Goal: Task Accomplishment & Management: Manage account settings

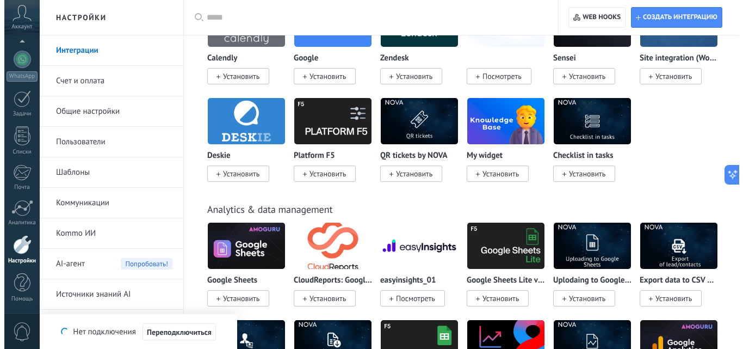
scroll to position [10, 0]
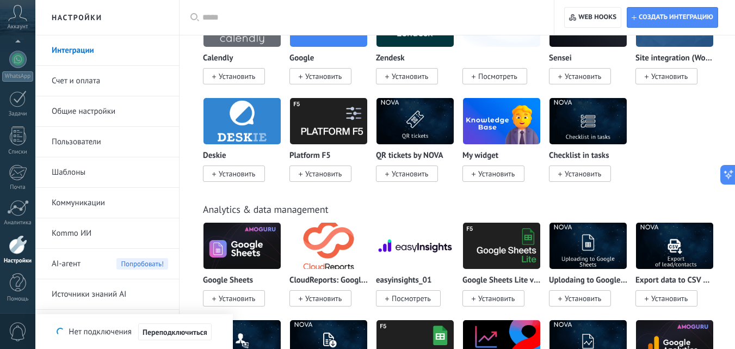
click at [24, 18] on icon at bounding box center [17, 13] width 19 height 16
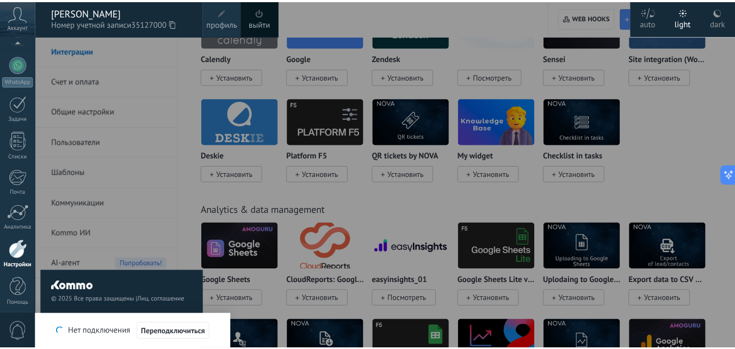
scroll to position [111, 0]
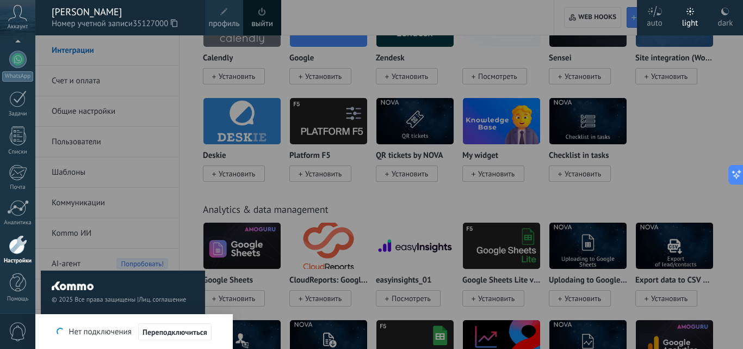
click at [394, 27] on div at bounding box center [406, 174] width 743 height 349
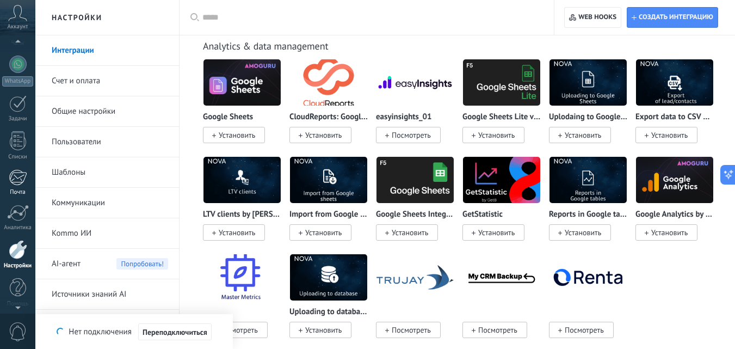
scroll to position [98, 0]
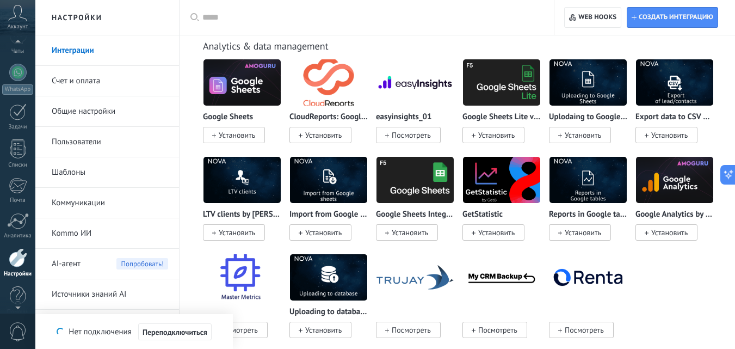
click at [15, 257] on div at bounding box center [18, 257] width 19 height 19
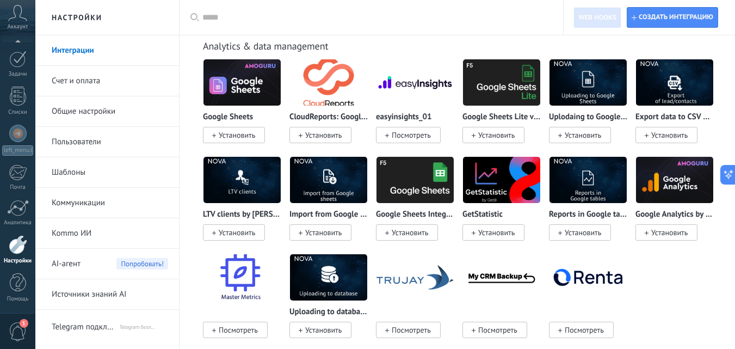
scroll to position [43, 0]
click at [82, 86] on link "Счет и оплата" at bounding box center [110, 81] width 116 height 30
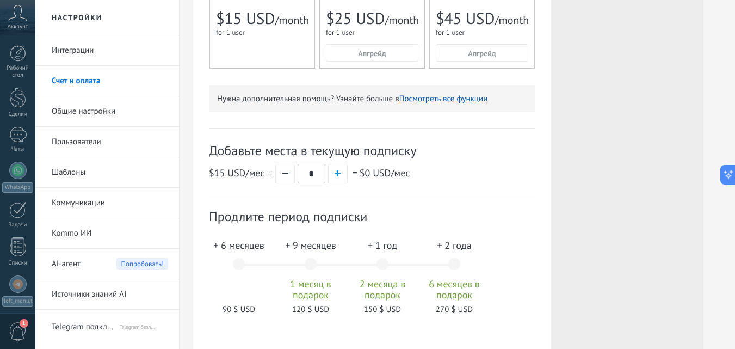
scroll to position [252, 0]
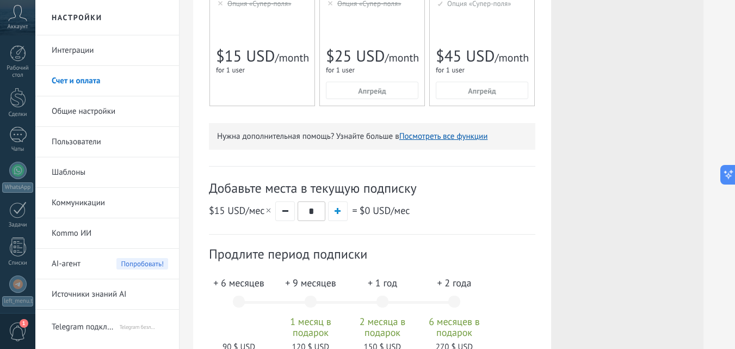
click at [659, 71] on div "Дополнительные места План Base Стоимость (1 место/мес) $15 USD Добавляемые мест…" at bounding box center [627, 89] width 152 height 612
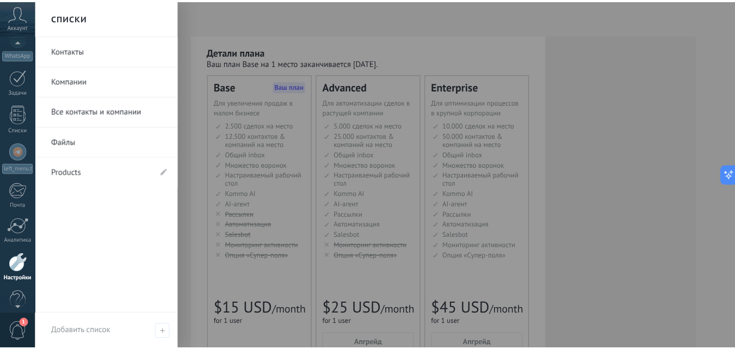
scroll to position [151, 0]
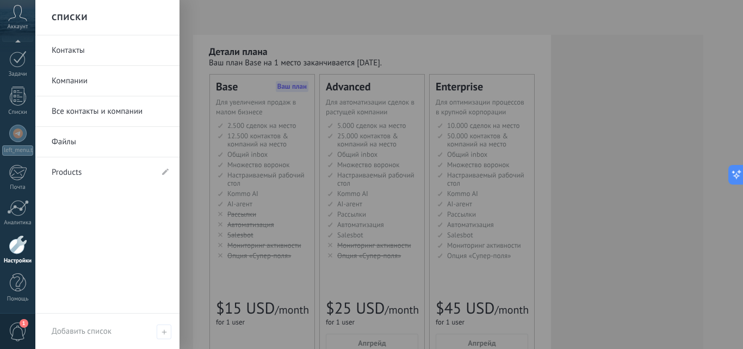
click at [17, 245] on div at bounding box center [18, 244] width 19 height 19
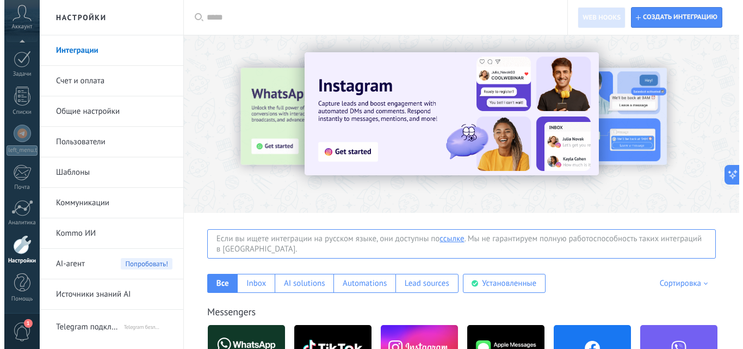
scroll to position [163, 0]
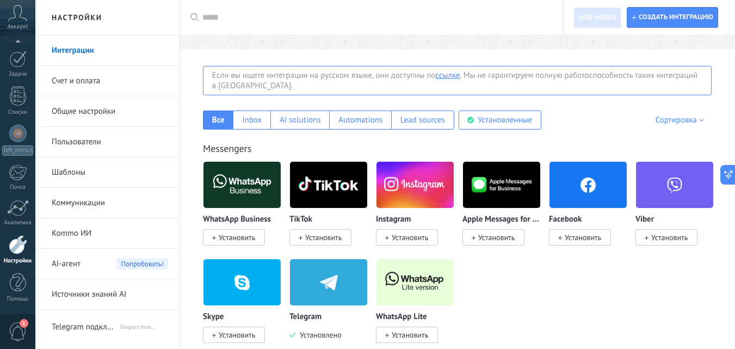
click at [402, 240] on span "Установить" at bounding box center [410, 237] width 36 height 10
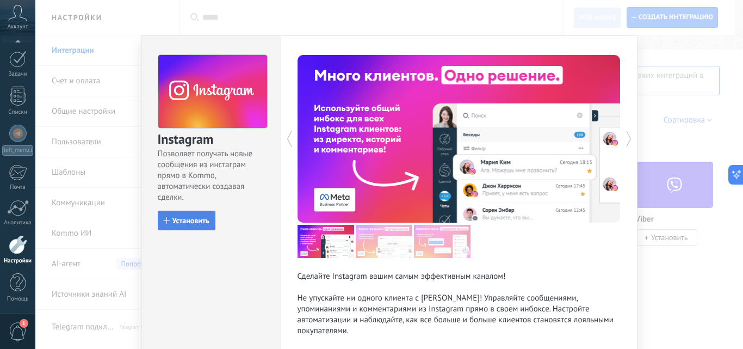
click at [191, 223] on span "Установить" at bounding box center [190, 221] width 37 height 8
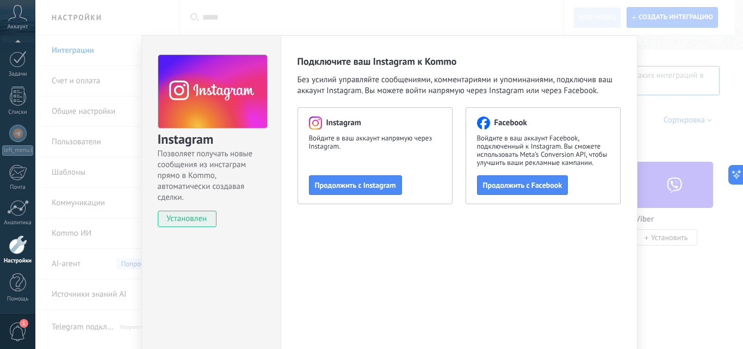
click at [660, 134] on div "Instagram Позволяет получать новые сообщения из инстаграм прямо в Kommo, автома…" at bounding box center [389, 174] width 708 height 349
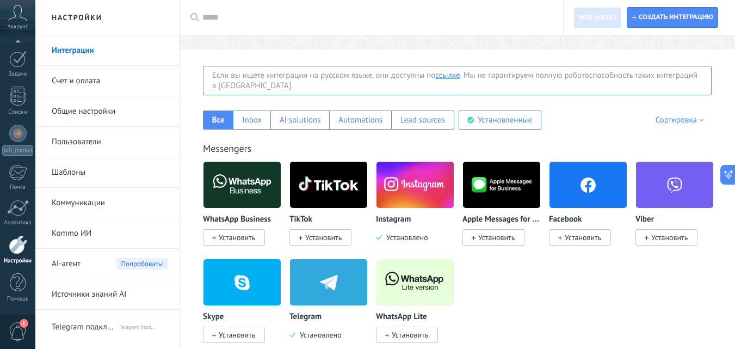
click at [581, 234] on span "Установить" at bounding box center [583, 237] width 36 height 10
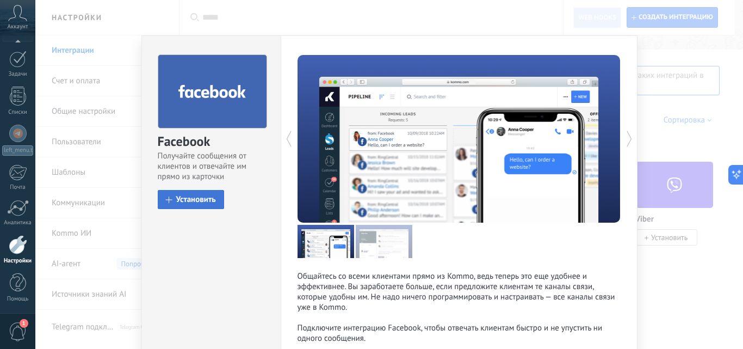
click at [195, 194] on button "Установить" at bounding box center [191, 199] width 66 height 19
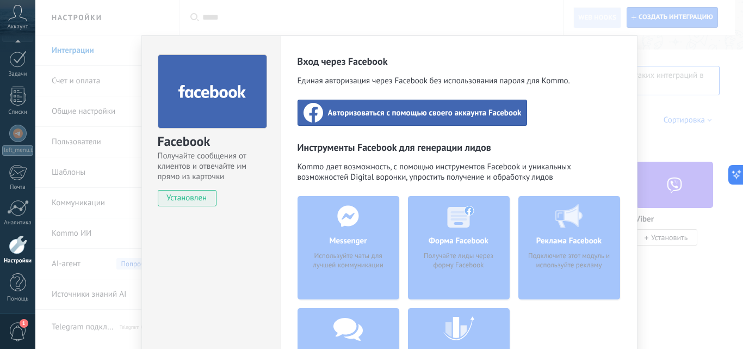
click at [422, 116] on span "Авторизоваться с помощью своего аккаунта Facebook" at bounding box center [425, 112] width 194 height 11
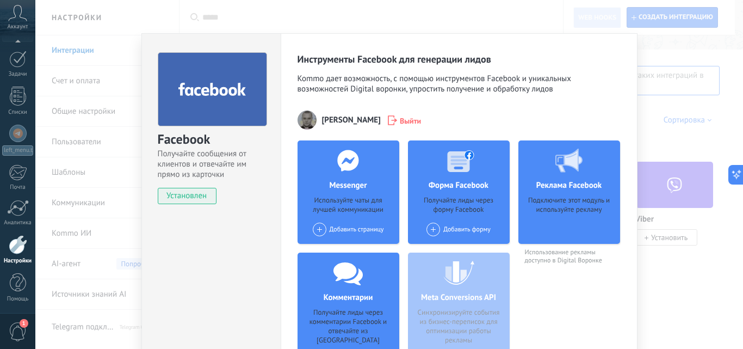
scroll to position [0, 0]
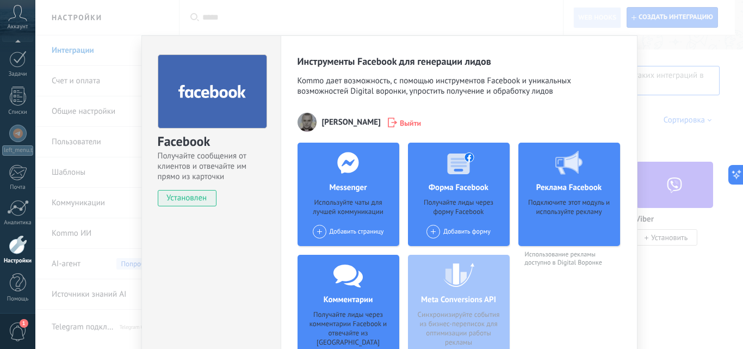
click at [674, 106] on div "Facebook Получайте сообщения от клиентов и отвечайте им прямо из карточки Устан…" at bounding box center [389, 174] width 708 height 349
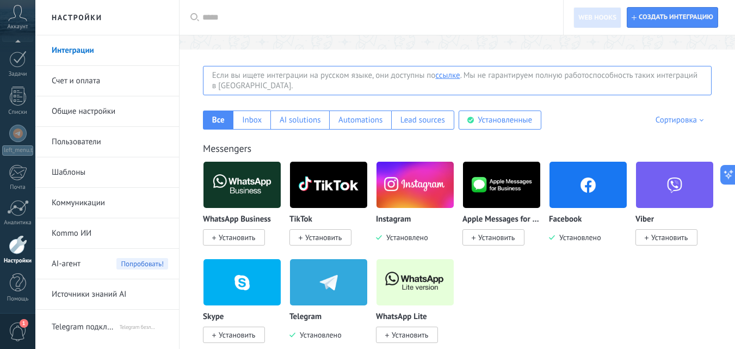
click at [412, 192] on img at bounding box center [415, 184] width 77 height 53
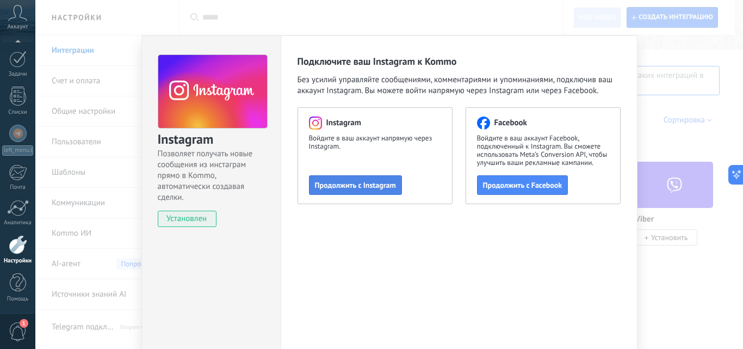
click at [354, 188] on span "Продолжить с Instagram" at bounding box center [355, 185] width 81 height 8
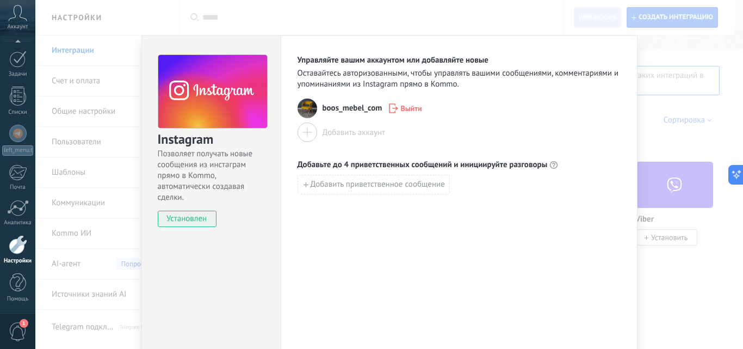
click at [645, 143] on div "Instagram Позволяет получать новые сообщения из инстаграм прямо в Kommo, автома…" at bounding box center [389, 174] width 708 height 349
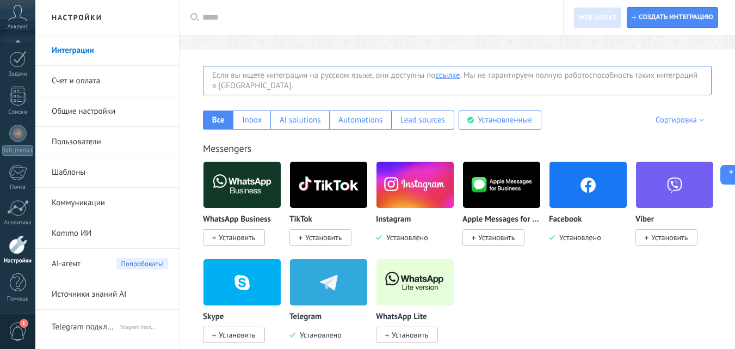
click at [564, 194] on img at bounding box center [588, 184] width 77 height 53
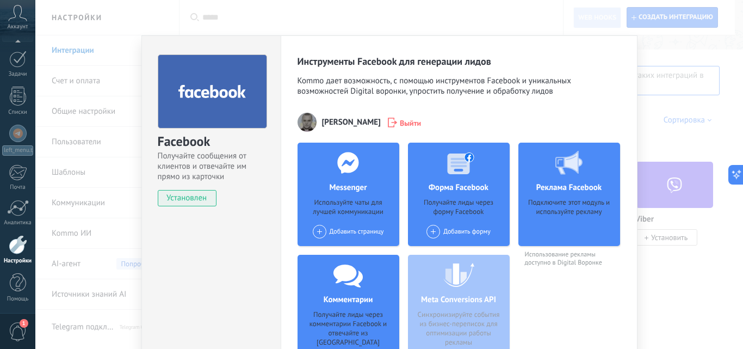
click at [676, 134] on div "Facebook Получайте сообщения от клиентов и отвечайте им прямо из карточки Устан…" at bounding box center [389, 174] width 708 height 349
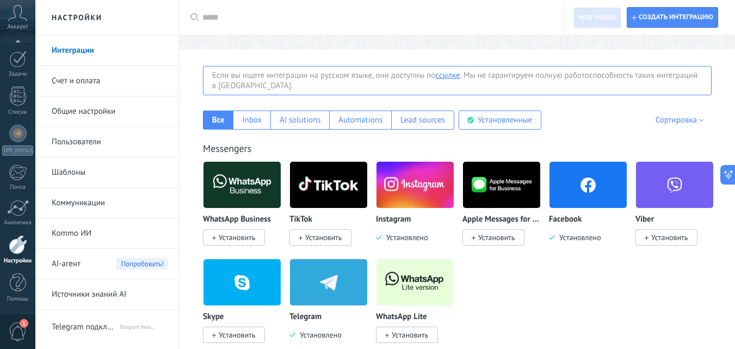
click at [423, 180] on img at bounding box center [415, 184] width 77 height 53
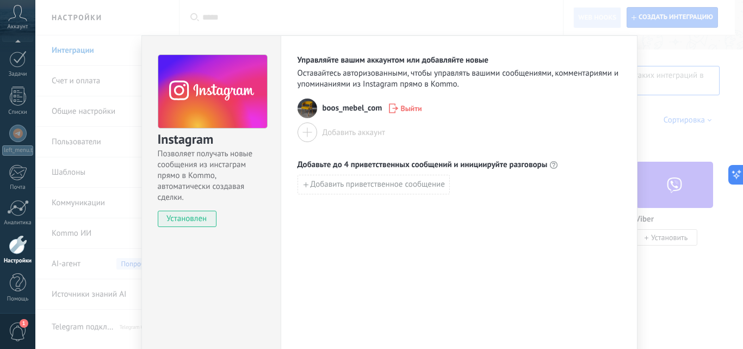
click at [680, 246] on div "Instagram Позволяет получать новые сообщения из инстаграм прямо в Kommo, автома…" at bounding box center [389, 174] width 708 height 349
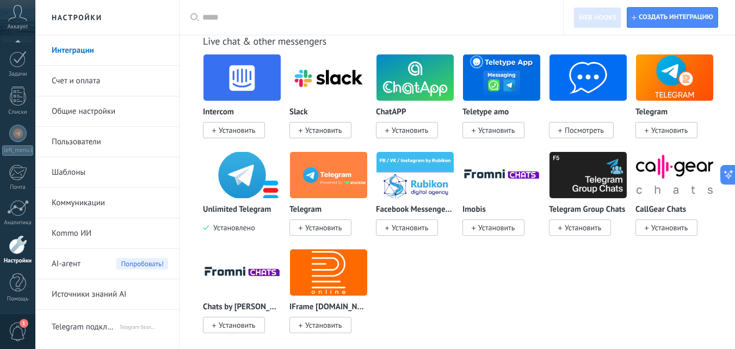
scroll to position [1306, 0]
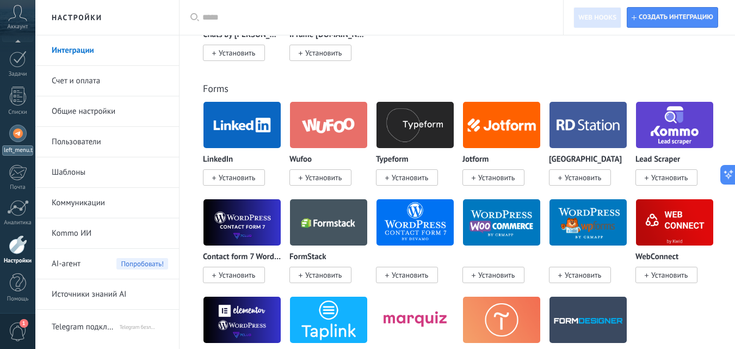
click at [17, 132] on div at bounding box center [17, 133] width 17 height 17
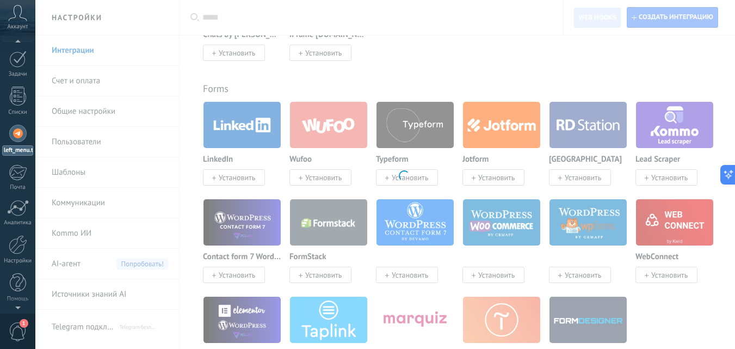
scroll to position [113, 0]
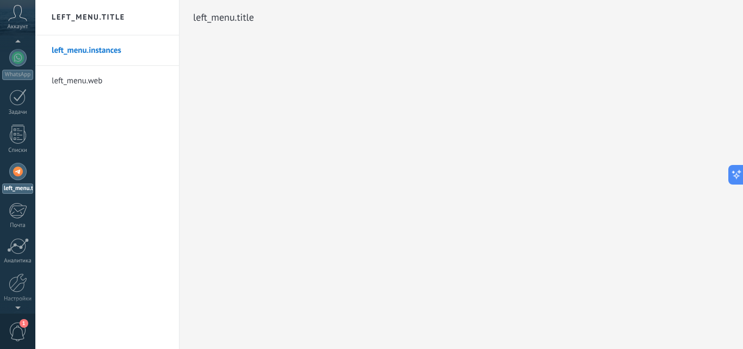
click at [82, 81] on link "left_menu.web" at bounding box center [110, 81] width 116 height 30
click at [84, 51] on link "left_menu.instances" at bounding box center [110, 50] width 116 height 30
click at [88, 77] on link "left_menu.web" at bounding box center [110, 81] width 116 height 30
click at [215, 22] on h2 "left_menu.web" at bounding box center [223, 18] width 61 height 22
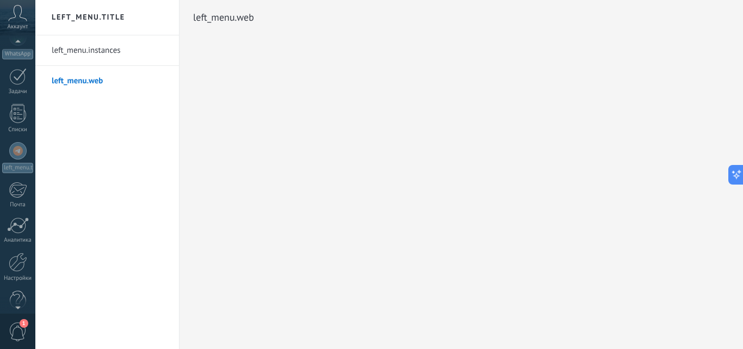
scroll to position [140, 0]
click at [17, 328] on span "1" at bounding box center [18, 331] width 19 height 19
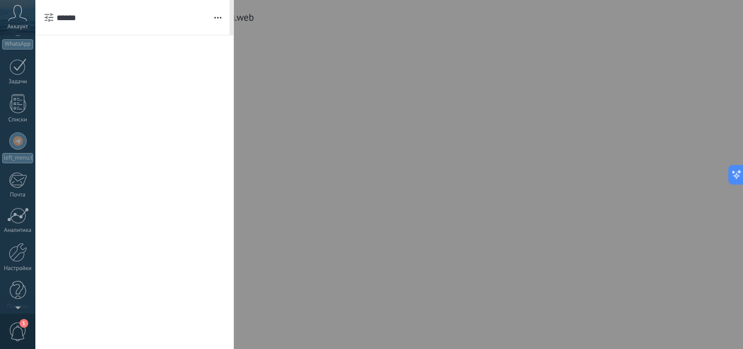
scroll to position [0, 0]
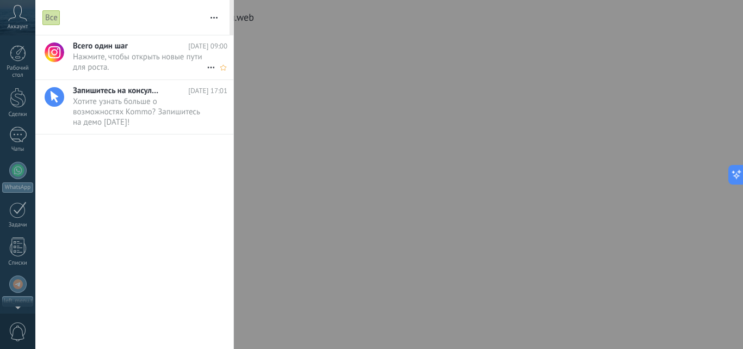
click at [112, 58] on span "Нажмите, чтобы открыть новые пути для роста. •••" at bounding box center [140, 62] width 134 height 21
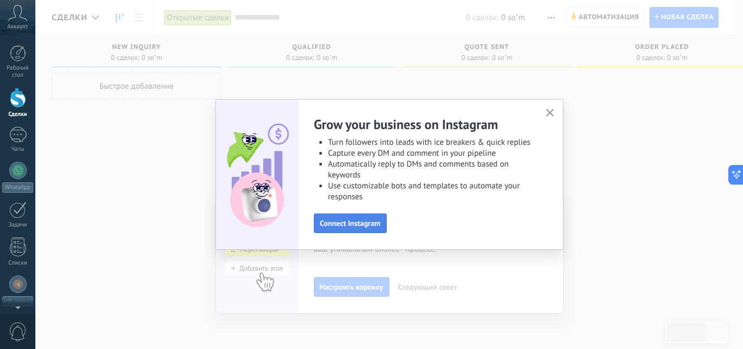
click at [363, 221] on span "Connect Instagram" at bounding box center [350, 223] width 61 height 8
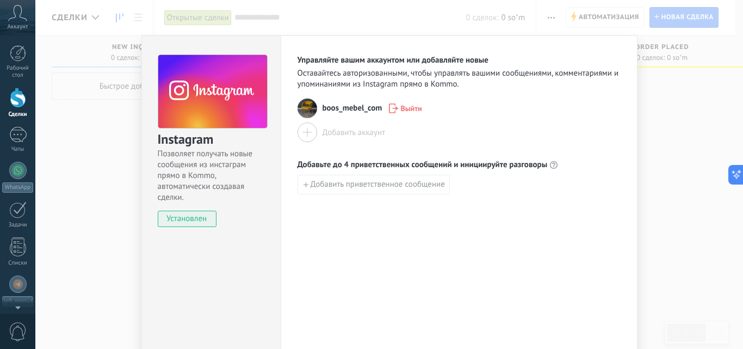
click at [665, 127] on div "Instagram Позволяет получать новые сообщения из инстаграм прямо в Kommo, автома…" at bounding box center [389, 174] width 708 height 349
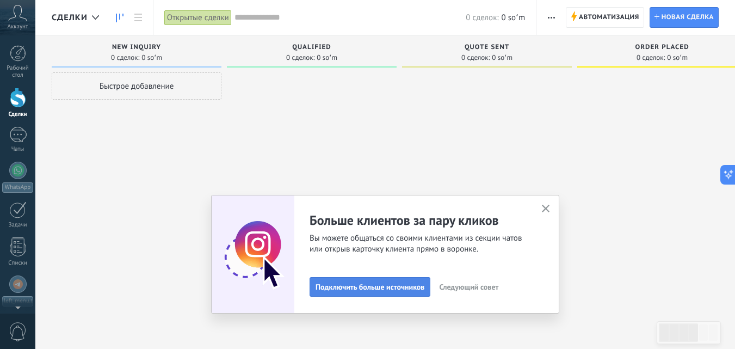
click at [411, 286] on span "Подключить больше источников" at bounding box center [370, 287] width 109 height 8
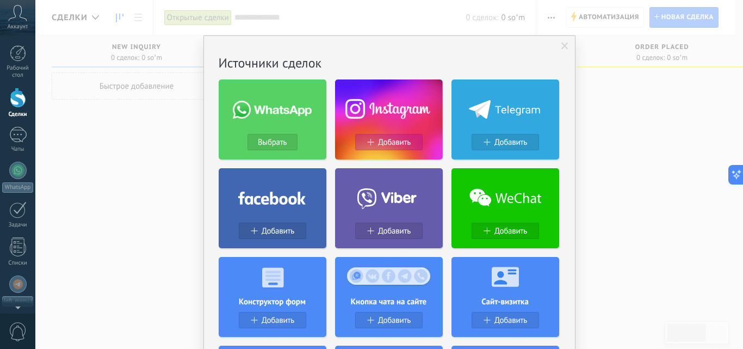
click at [399, 138] on span "Добавить" at bounding box center [394, 142] width 33 height 9
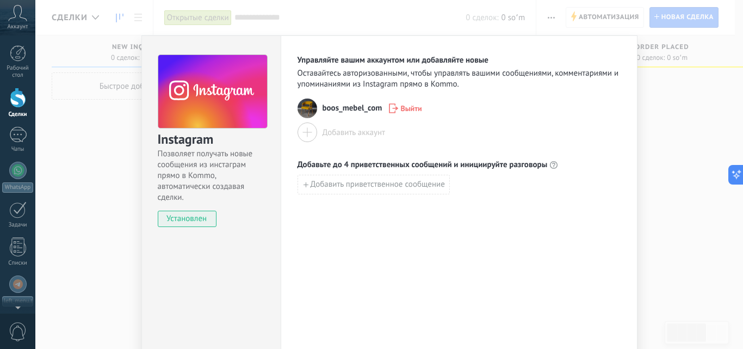
click at [673, 132] on div "Instagram Позволяет получать новые сообщения из инстаграм прямо в Kommo, автома…" at bounding box center [389, 174] width 708 height 349
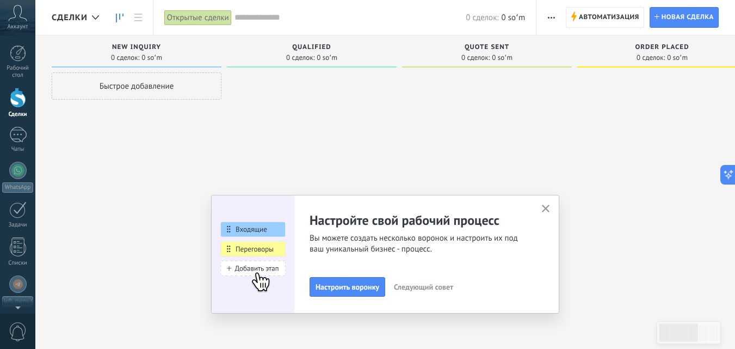
click at [550, 207] on icon "button" at bounding box center [546, 209] width 8 height 8
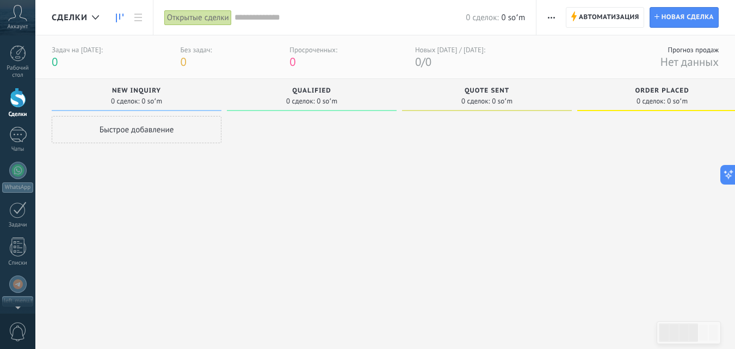
click at [22, 16] on icon at bounding box center [17, 13] width 19 height 16
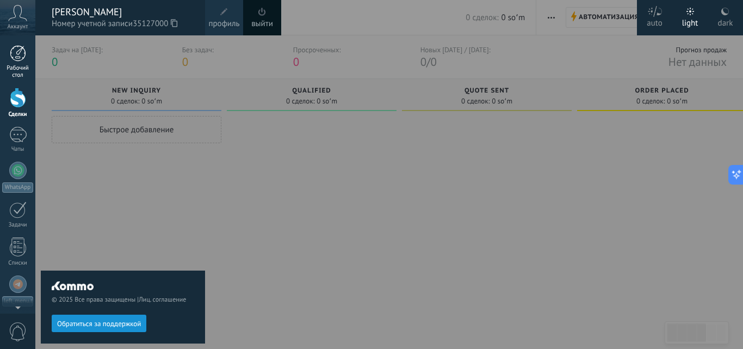
click at [22, 63] on link "Рабочий стол" at bounding box center [17, 62] width 35 height 34
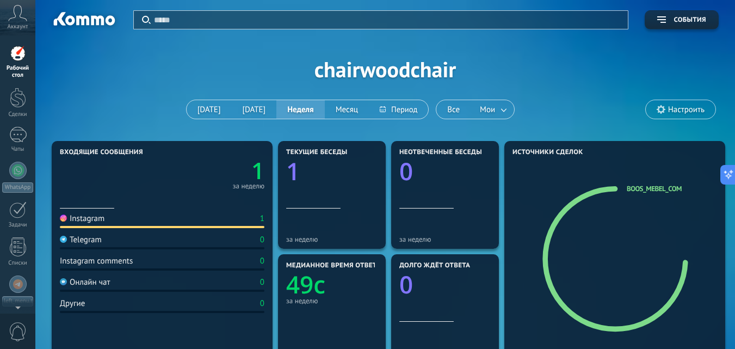
click at [17, 26] on span "Аккаунт" at bounding box center [18, 26] width 21 height 7
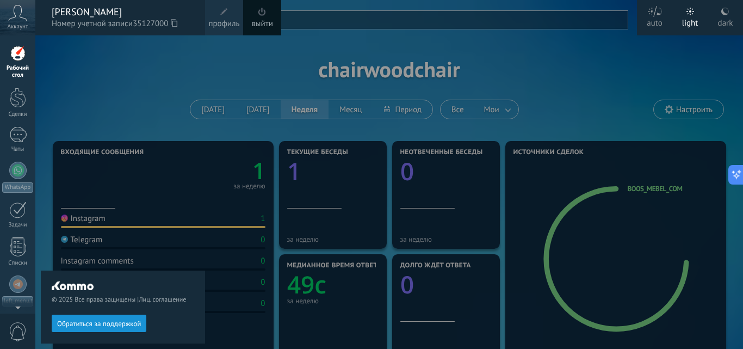
click at [17, 23] on span "Аккаунт" at bounding box center [18, 26] width 21 height 7
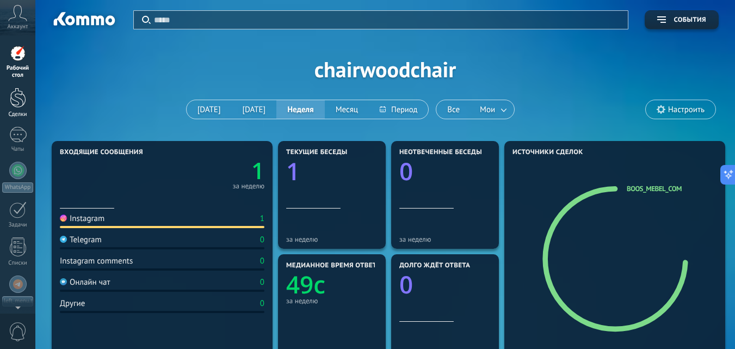
click at [17, 111] on div "Сделки" at bounding box center [18, 114] width 32 height 7
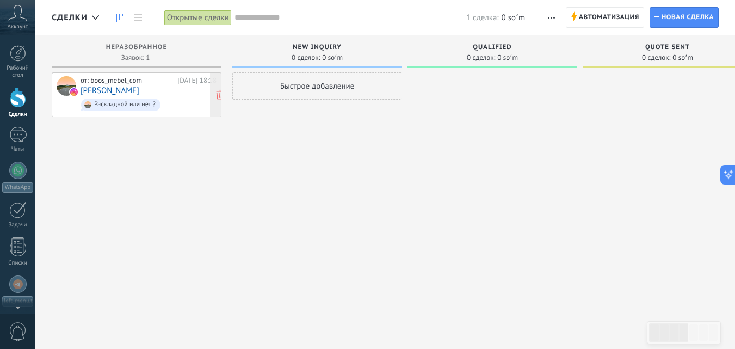
click at [134, 91] on div "от: boos_mebel_com Сегодня 18:18 Anvar Halimov Раскладной или нет ?" at bounding box center [149, 94] width 136 height 37
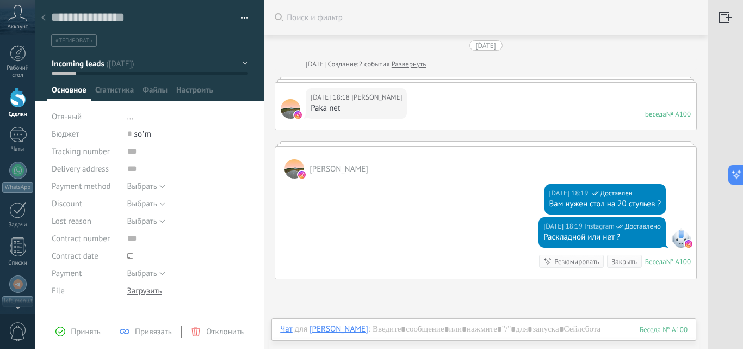
click at [418, 147] on div "[PERSON_NAME]" at bounding box center [485, 163] width 421 height 32
click at [477, 85] on div "Сегодня 18:18 Anvar Halimov Paka net Беседа № A100 Беседа № A100" at bounding box center [485, 106] width 421 height 47
drag, startPoint x: 433, startPoint y: 115, endPoint x: 430, endPoint y: 110, distance: 6.3
click at [432, 112] on div "Сегодня 18:18 Anvar Halimov Paka net Беседа № A100 Беседа № A100" at bounding box center [485, 106] width 421 height 47
click at [414, 94] on div "Сегодня 18:18 Anvar Halimov Paka net Беседа № A100 Беседа № A100" at bounding box center [485, 106] width 421 height 47
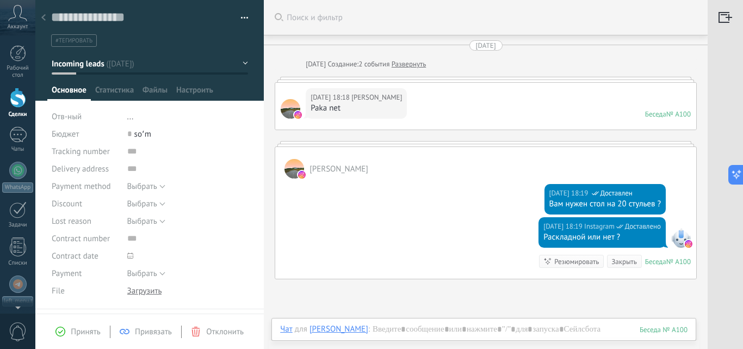
click at [420, 63] on link "Развернуть" at bounding box center [409, 64] width 34 height 11
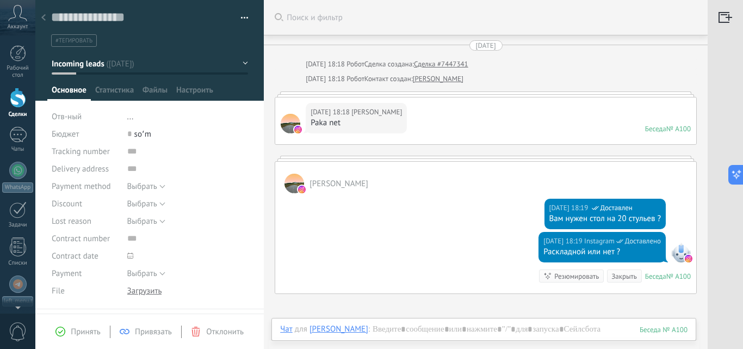
click at [434, 118] on div "Сегодня 18:18 Anvar Halimov Paka net Беседа № A100 Беседа № A100" at bounding box center [485, 120] width 421 height 47
click at [416, 97] on div "Сегодня 18:18 Anvar Halimov Paka net Беседа № A100 Беседа № A100" at bounding box center [485, 120] width 421 height 47
click at [384, 115] on span "[PERSON_NAME]" at bounding box center [377, 112] width 51 height 11
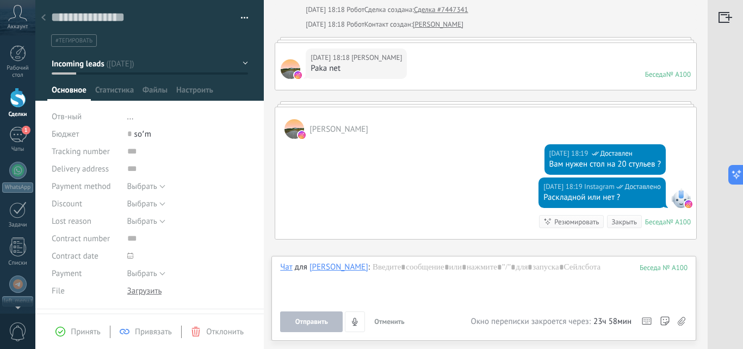
scroll to position [109, 0]
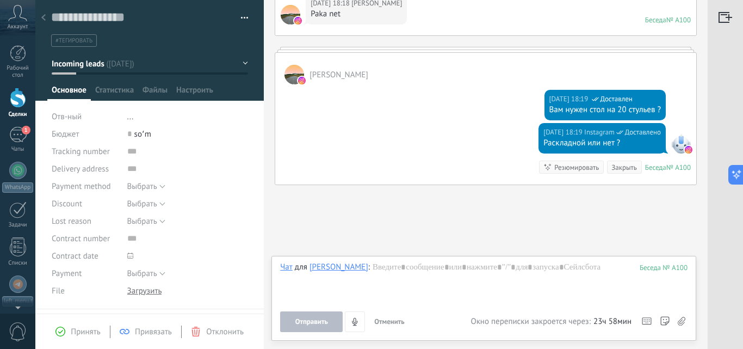
click at [442, 201] on div "Искать Поиск и фильтр Загрузить еще Сегодня Сегодня 18:18 Робот Сделка создана:…" at bounding box center [486, 133] width 444 height 484
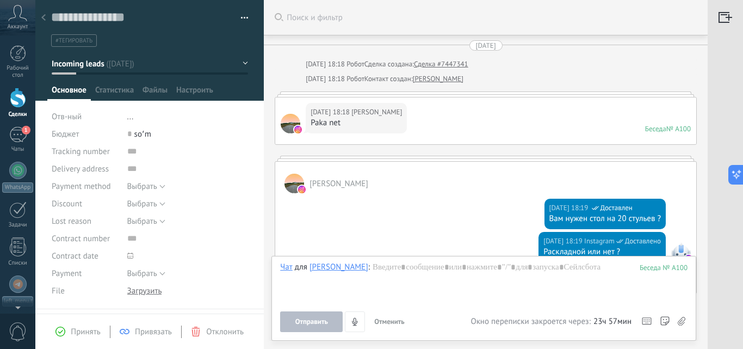
click at [441, 97] on div "Сегодня 18:18 Anvar Halimov Paka net Беседа № A100 Беседа № A100" at bounding box center [486, 121] width 422 height 48
click at [402, 96] on div at bounding box center [486, 93] width 422 height 5
click at [469, 124] on div "Сегодня 18:18 Anvar Halimov Paka net Беседа № A100 Беседа № A100" at bounding box center [485, 120] width 421 height 47
click at [464, 126] on div "Сегодня 18:18 Anvar Halimov Paka net Беседа № A100 Беседа № A100" at bounding box center [485, 120] width 421 height 47
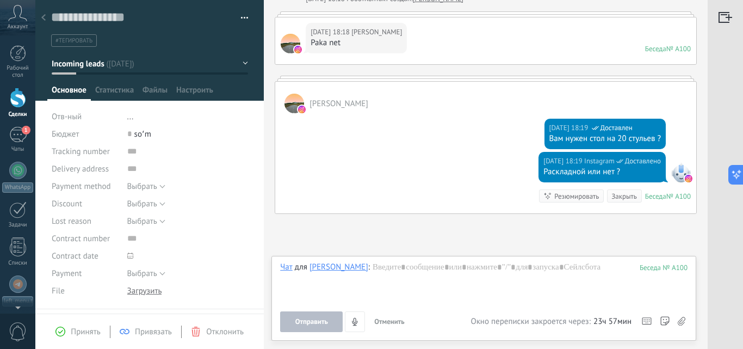
scroll to position [135, 0]
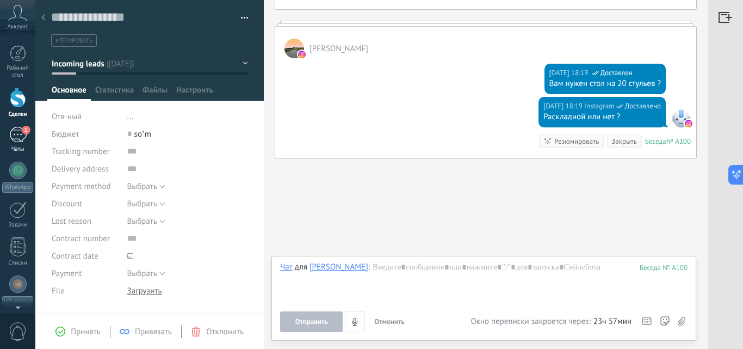
click at [19, 134] on div "1" at bounding box center [17, 135] width 17 height 16
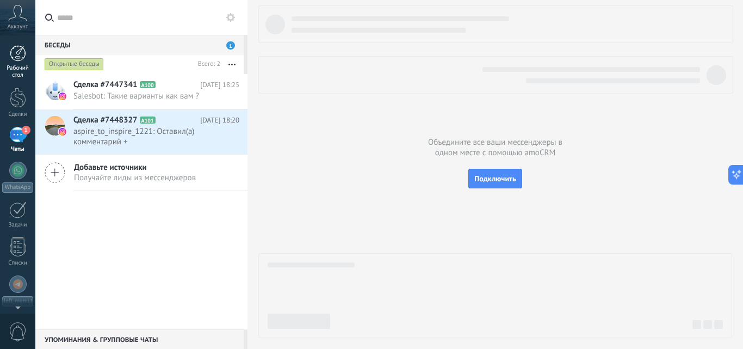
click at [10, 67] on div "Рабочий стол" at bounding box center [18, 72] width 32 height 14
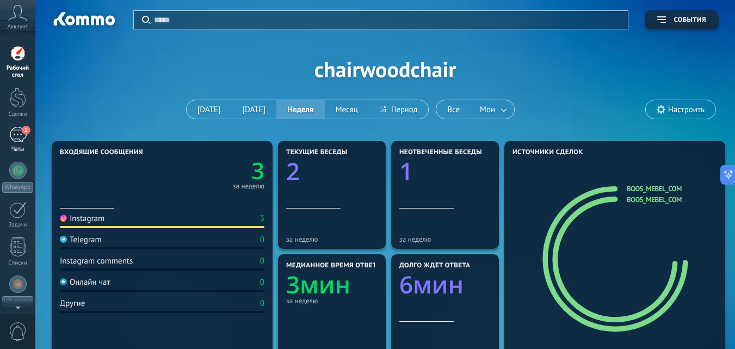
click at [16, 134] on div "1" at bounding box center [17, 135] width 17 height 16
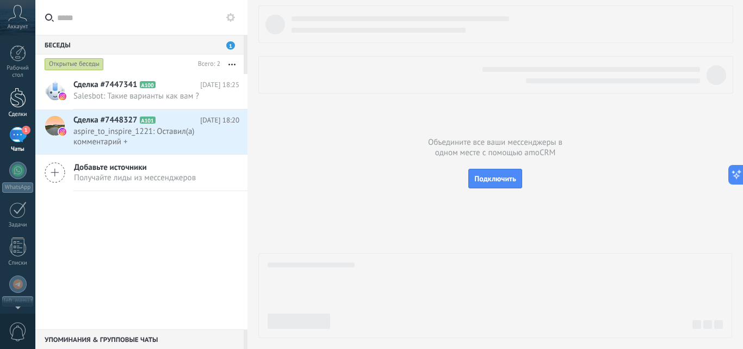
click at [17, 103] on div at bounding box center [18, 98] width 16 height 20
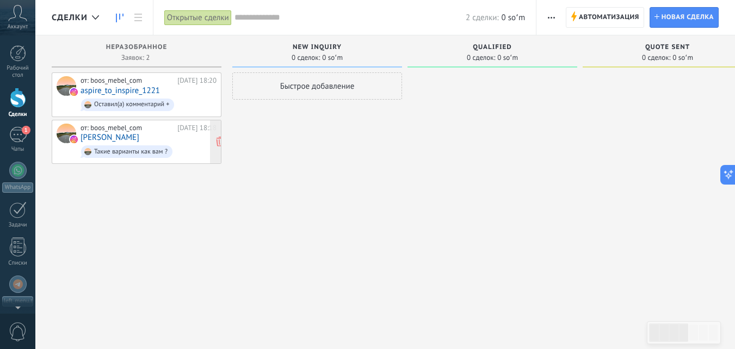
click at [116, 133] on link "[PERSON_NAME]" at bounding box center [110, 137] width 59 height 9
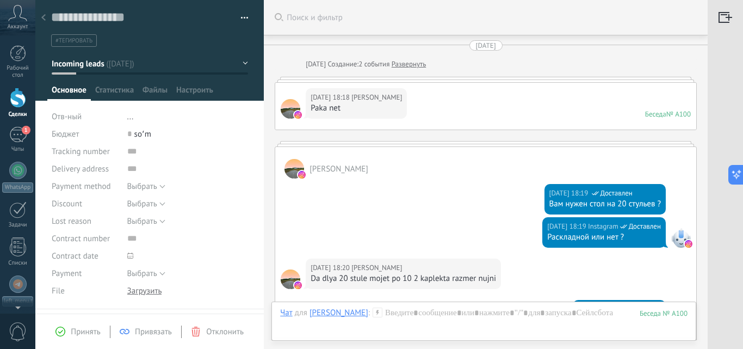
scroll to position [564, 0]
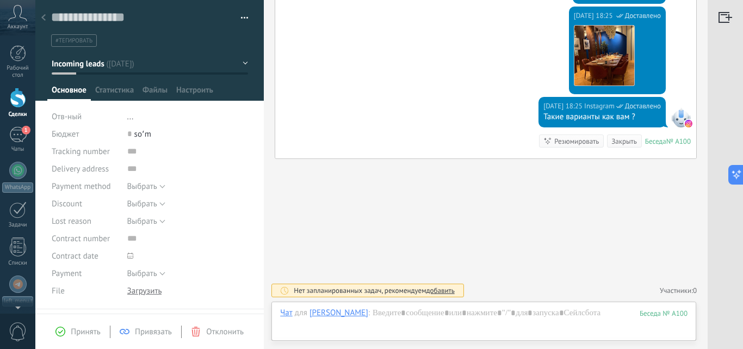
click at [11, 99] on div at bounding box center [18, 98] width 16 height 20
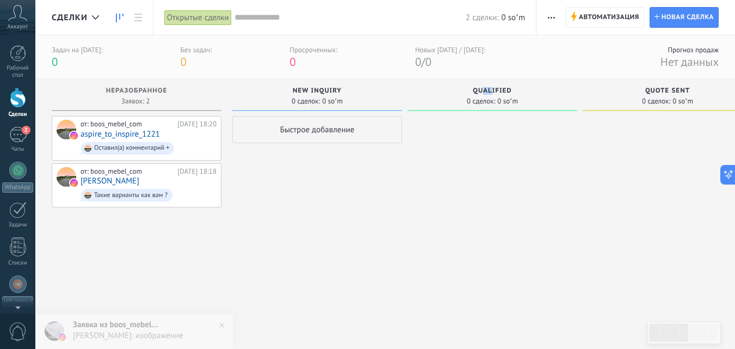
drag, startPoint x: 494, startPoint y: 91, endPoint x: 484, endPoint y: 91, distance: 9.3
click at [484, 91] on span "Qualified" at bounding box center [492, 91] width 39 height 8
drag, startPoint x: 101, startPoint y: 174, endPoint x: 88, endPoint y: 176, distance: 13.2
click at [88, 176] on link "[PERSON_NAME]" at bounding box center [110, 180] width 59 height 9
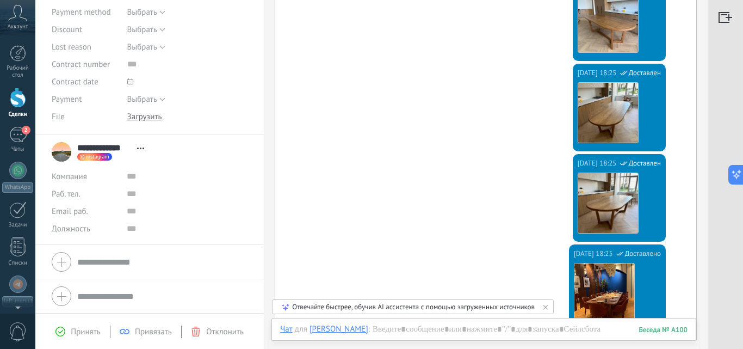
scroll to position [676, 0]
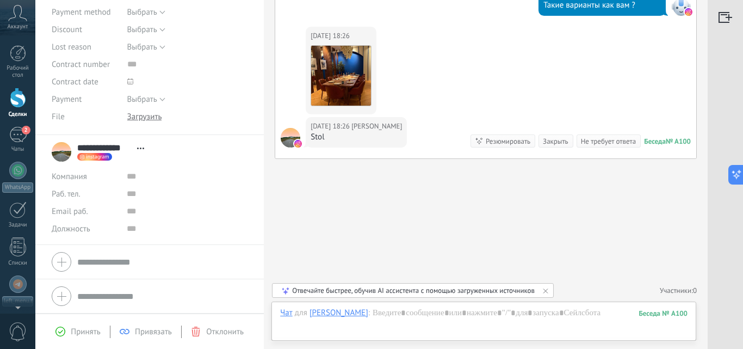
click at [143, 332] on span "Привязать" at bounding box center [153, 331] width 37 height 10
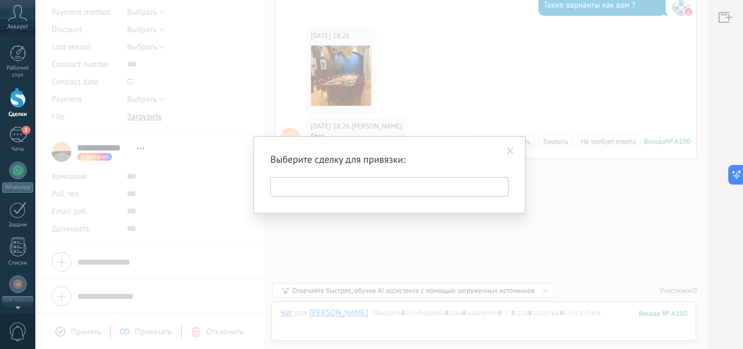
click at [512, 152] on span at bounding box center [510, 151] width 7 height 8
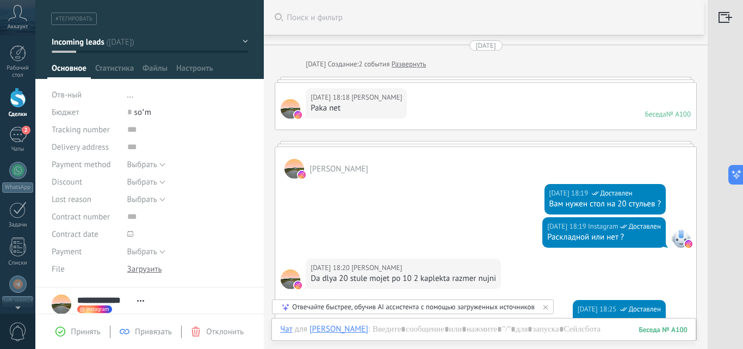
scroll to position [0, 0]
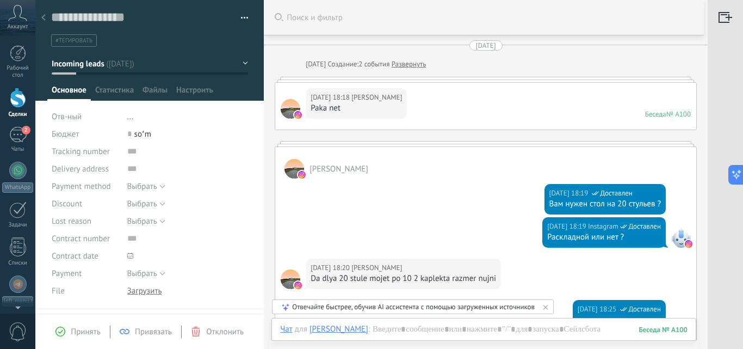
click at [239, 64] on button "Incoming leads" at bounding box center [150, 64] width 196 height 20
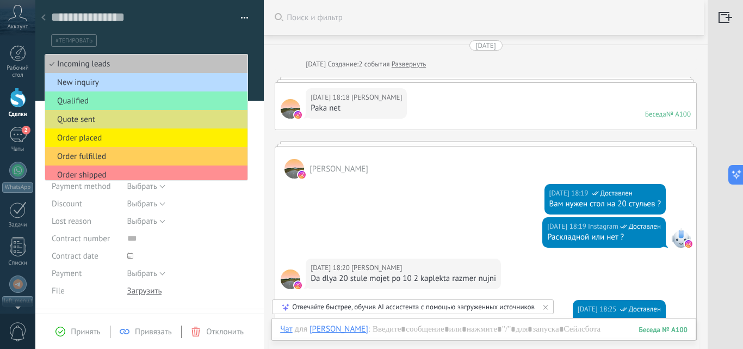
click at [149, 82] on span "New inquiry" at bounding box center [144, 82] width 199 height 10
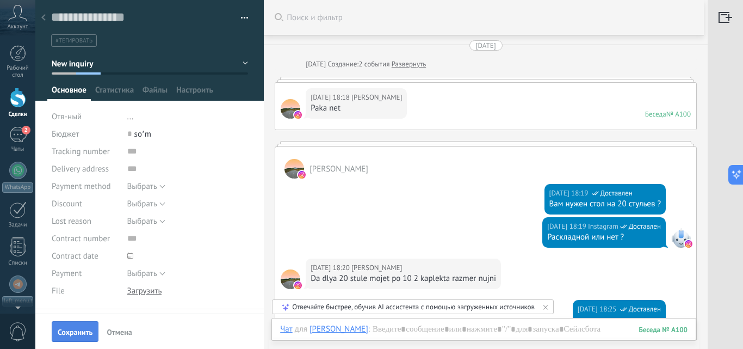
click at [76, 336] on span "Сохранить" at bounding box center [75, 332] width 35 height 8
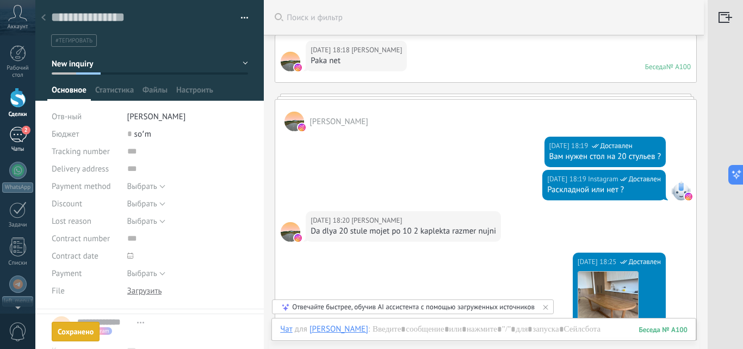
click at [16, 140] on div "2" at bounding box center [17, 135] width 17 height 16
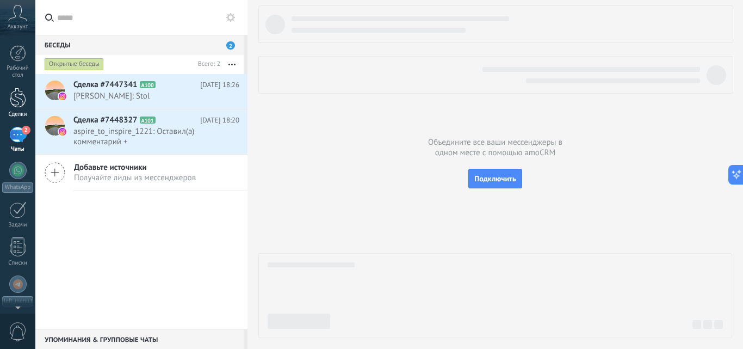
click at [21, 102] on div at bounding box center [18, 98] width 16 height 20
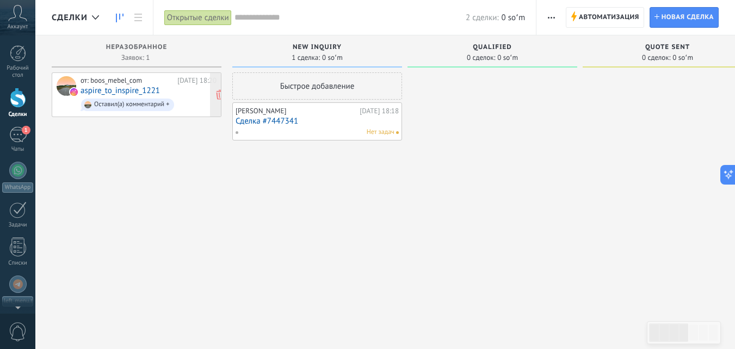
click at [135, 85] on div "от: boos_mebel_com Сегодня 18:20 aspire_to_inspire_1221 Оставил(а) комментарий +" at bounding box center [149, 94] width 136 height 37
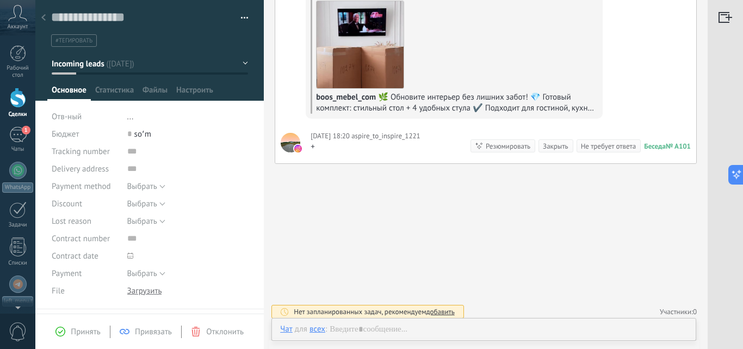
scroll to position [130, 0]
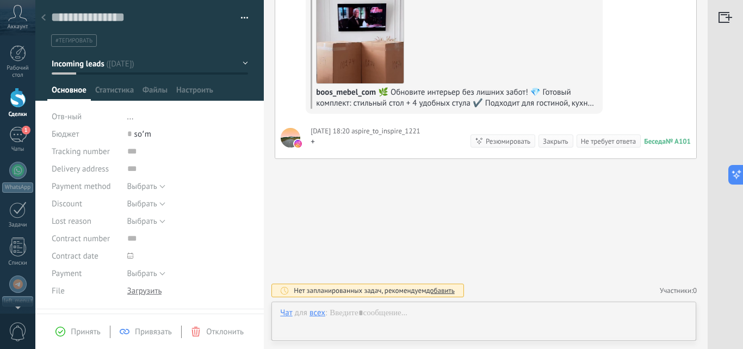
click at [45, 17] on icon at bounding box center [43, 17] width 4 height 7
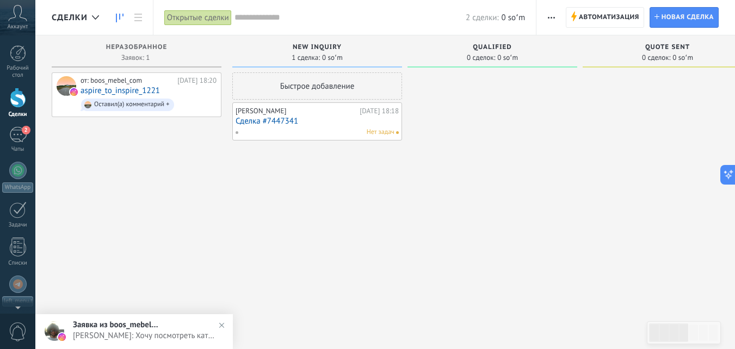
click at [312, 114] on div "[PERSON_NAME]" at bounding box center [296, 111] width 121 height 9
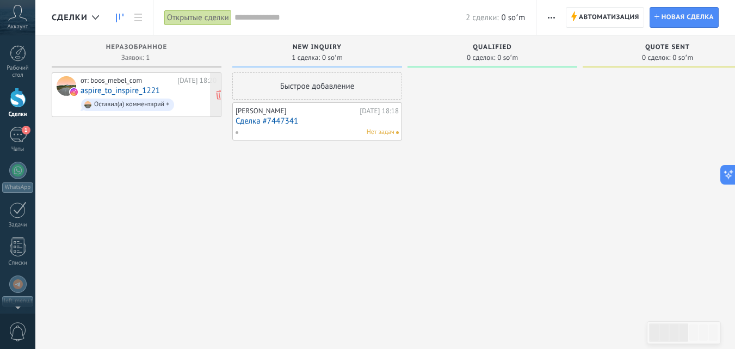
click at [108, 84] on div "от: boos_mebel_com" at bounding box center [127, 80] width 93 height 9
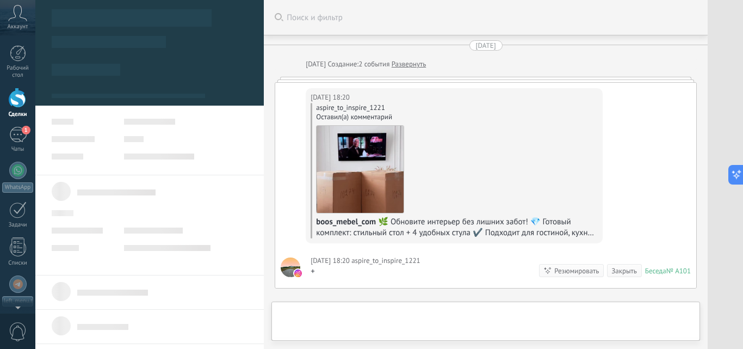
type textarea "**********"
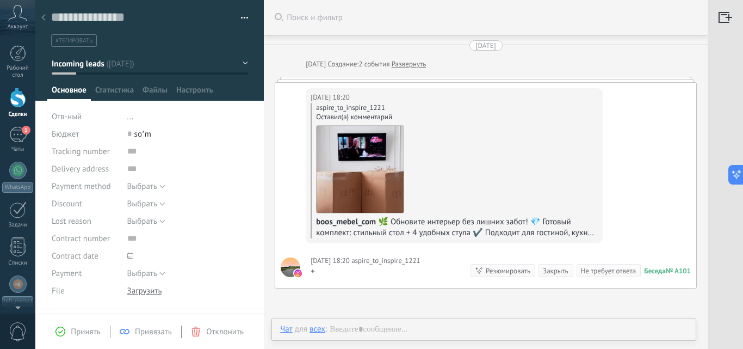
click at [420, 87] on div "Сегодня 18:20 aspire_to_inspire_1221 aspire_to_inspire_1221 Оставил(а) коммента…" at bounding box center [485, 164] width 421 height 163
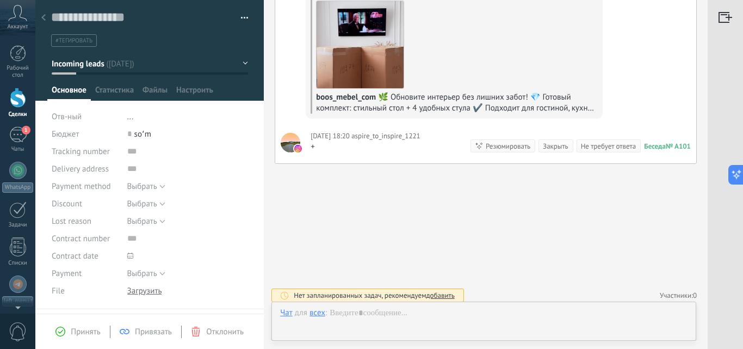
scroll to position [130, 0]
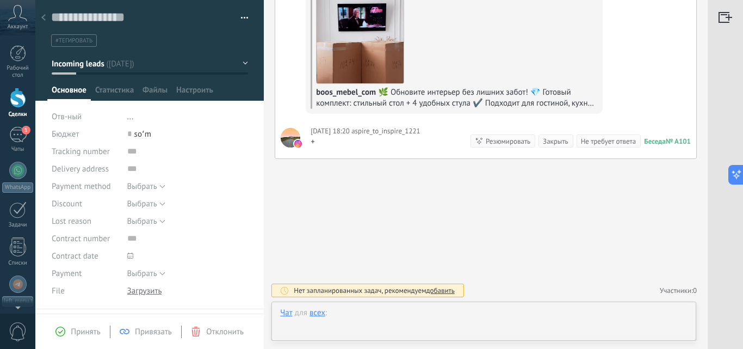
click at [371, 317] on div at bounding box center [484, 323] width 408 height 33
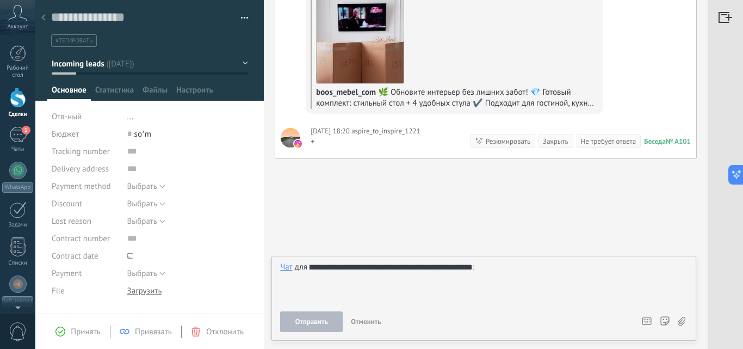
scroll to position [0, 61]
type input "**********"
click at [484, 274] on div at bounding box center [484, 282] width 408 height 41
click at [338, 288] on div at bounding box center [484, 282] width 408 height 41
click at [325, 280] on div at bounding box center [484, 282] width 408 height 41
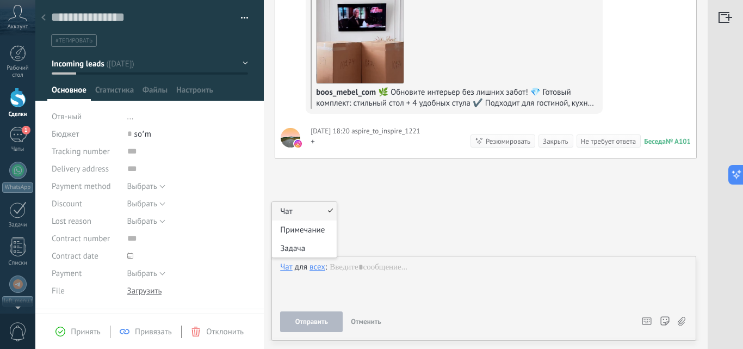
click at [283, 267] on div "Чат" at bounding box center [286, 267] width 13 height 10
click at [361, 263] on div at bounding box center [484, 282] width 408 height 41
click at [360, 135] on span "aspire_to_inspire_1221" at bounding box center [386, 131] width 69 height 11
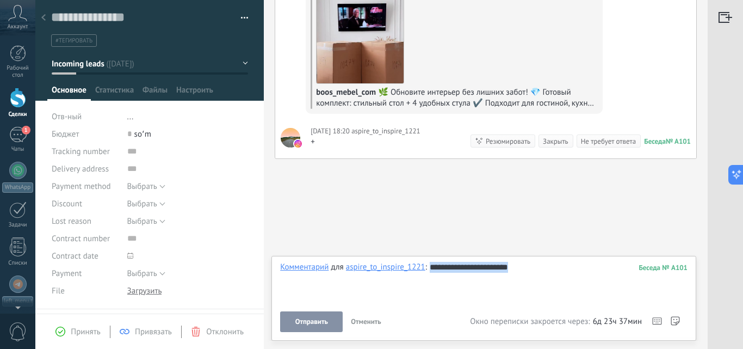
drag, startPoint x: 527, startPoint y: 269, endPoint x: 238, endPoint y: 278, distance: 289.1
click at [238, 278] on div "Сохранить и создать Печать Управление тегами" at bounding box center [389, 174] width 708 height 349
click at [338, 299] on div at bounding box center [484, 282] width 408 height 41
drag, startPoint x: 315, startPoint y: 292, endPoint x: 300, endPoint y: 285, distance: 16.3
click at [308, 288] on div at bounding box center [484, 282] width 408 height 41
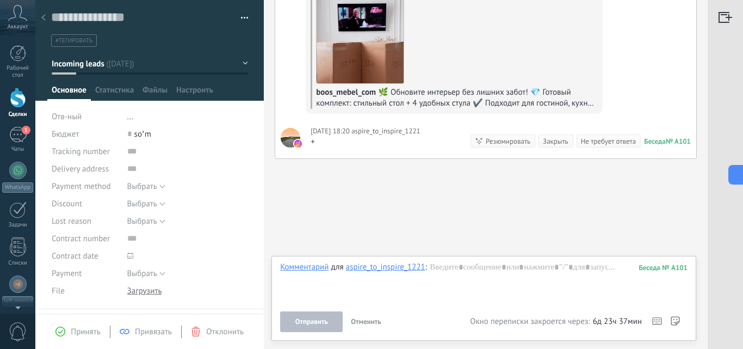
click at [18, 106] on div at bounding box center [18, 98] width 16 height 20
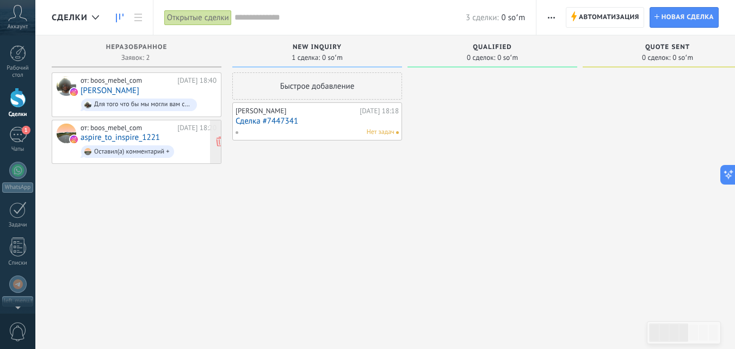
click at [122, 130] on div "от: boos_mebel_com" at bounding box center [127, 128] width 93 height 9
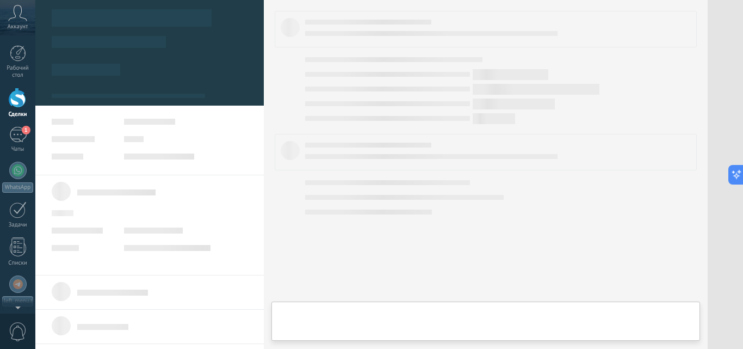
type textarea "**********"
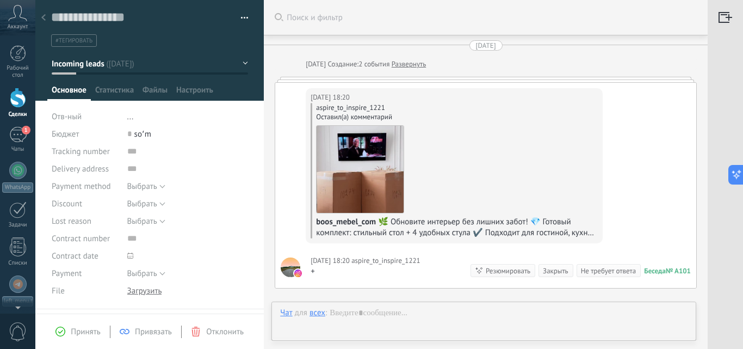
scroll to position [130, 0]
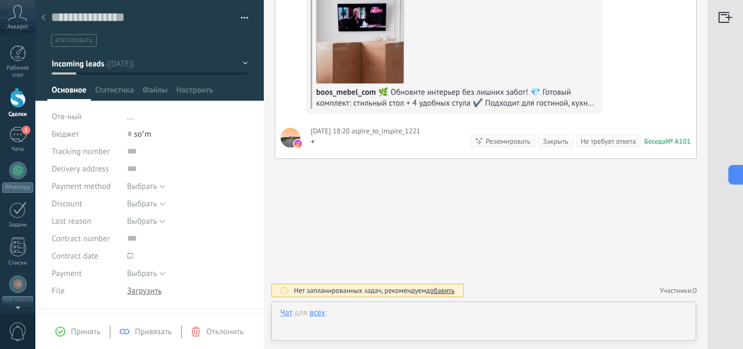
click at [372, 307] on div at bounding box center [484, 323] width 408 height 33
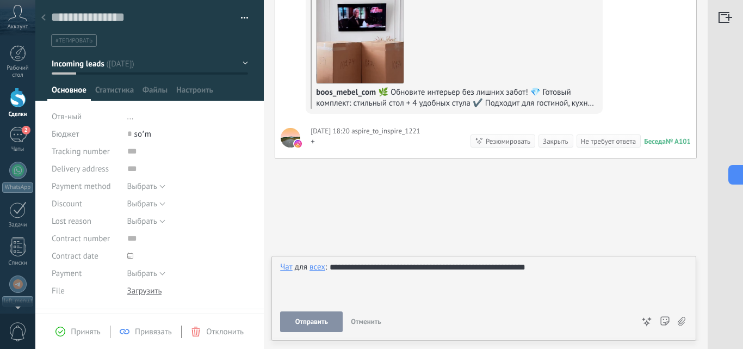
click at [325, 318] on span "Отправить" at bounding box center [311, 322] width 33 height 8
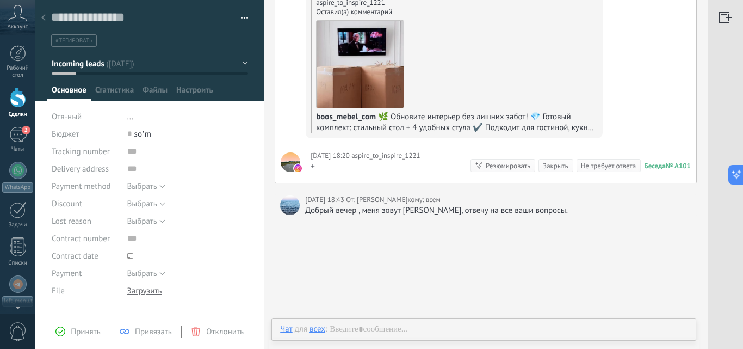
scroll to position [162, 0]
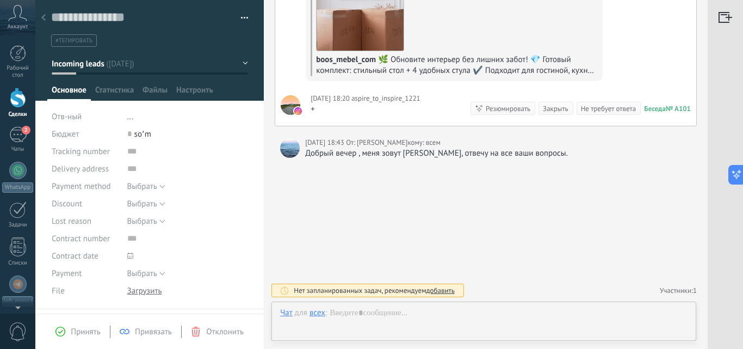
click at [426, 141] on span "всем" at bounding box center [433, 142] width 15 height 11
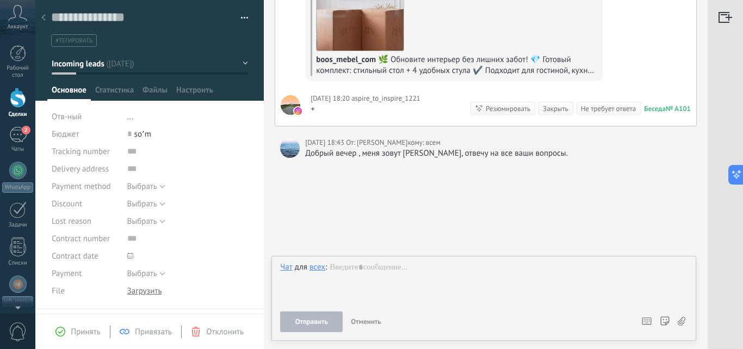
click at [437, 165] on div "Искать Поиск и фильтр Загрузить еще Сегодня Сегодня Создание: 2 события Разверн…" at bounding box center [486, 93] width 444 height 511
click at [354, 152] on div "Добрый вечер , меня зовут Имона, отвечу на все ваши вопросы." at bounding box center [498, 153] width 386 height 11
click at [383, 155] on div "Добрый вечер , меня зовут Имона, отвечу на все ваши вопросы." at bounding box center [498, 153] width 386 height 11
click at [385, 218] on div "Искать Поиск и фильтр Загрузить еще Сегодня Сегодня Создание: 2 события Разверн…" at bounding box center [486, 93] width 444 height 511
click at [407, 275] on div at bounding box center [484, 282] width 408 height 41
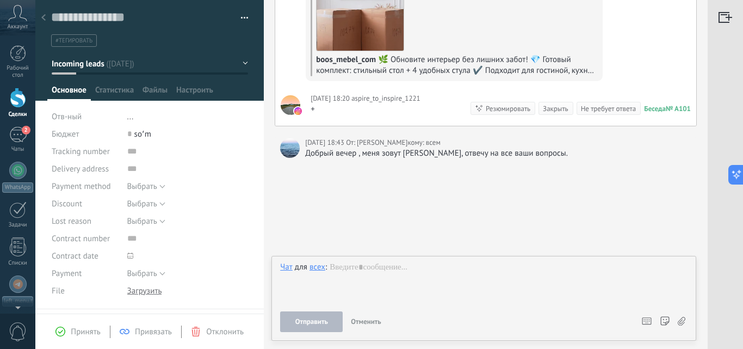
drag, startPoint x: 375, startPoint y: 177, endPoint x: 357, endPoint y: 168, distance: 19.7
click at [370, 175] on div "Искать Поиск и фильтр Загрузить еще Сегодня Сегодня Создание: 2 события Разверн…" at bounding box center [486, 93] width 444 height 511
click at [324, 158] on div "Добрый вечер , меня зовут Имона, отвечу на все ваши вопросы." at bounding box center [498, 153] width 386 height 11
click at [317, 154] on div "Добрый вечер , меня зовут Имона, отвечу на все ваши вопросы." at bounding box center [498, 153] width 386 height 11
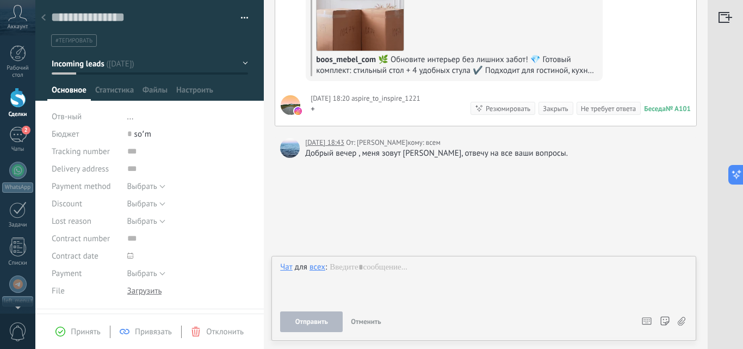
click at [297, 140] on div at bounding box center [290, 148] width 20 height 20
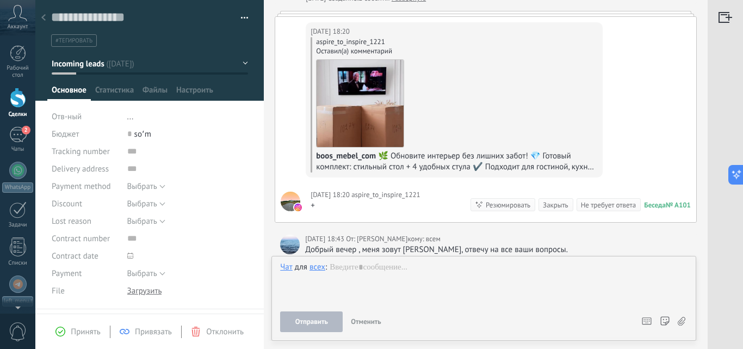
scroll to position [0, 0]
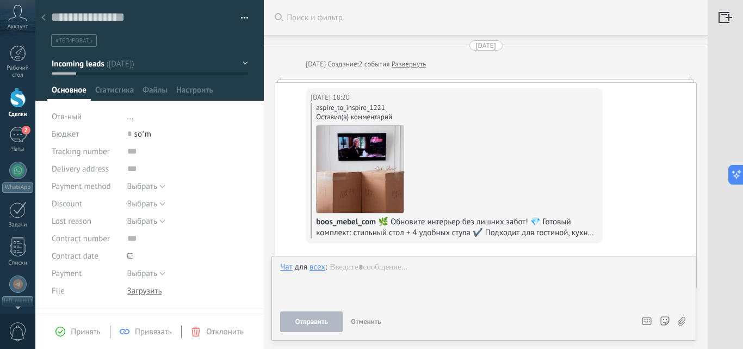
click at [356, 117] on div "aspire_to_inspire_1221 Оставил(а) комментарий" at bounding box center [457, 112] width 282 height 19
drag, startPoint x: 382, startPoint y: 106, endPoint x: 454, endPoint y: 197, distance: 116.3
click at [382, 107] on div "aspire_to_inspire_1221 Оставил(а) комментарий" at bounding box center [457, 112] width 282 height 19
drag, startPoint x: 460, startPoint y: 210, endPoint x: 432, endPoint y: 207, distance: 29.0
click at [460, 212] on div "aspire_to_inspire_1221 Оставил(а) комментарий boos_mebel_com 🌿 Обновите интерье…" at bounding box center [454, 170] width 287 height 135
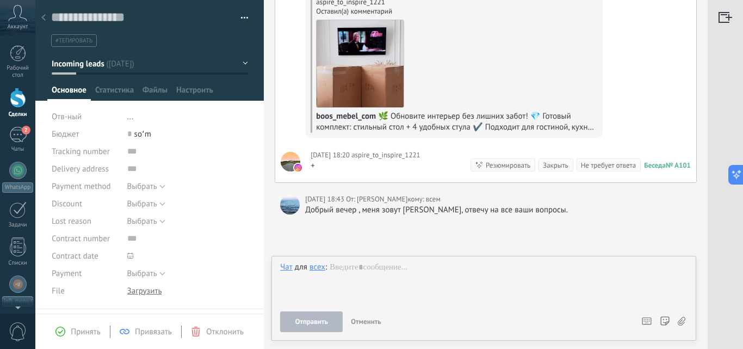
scroll to position [162, 0]
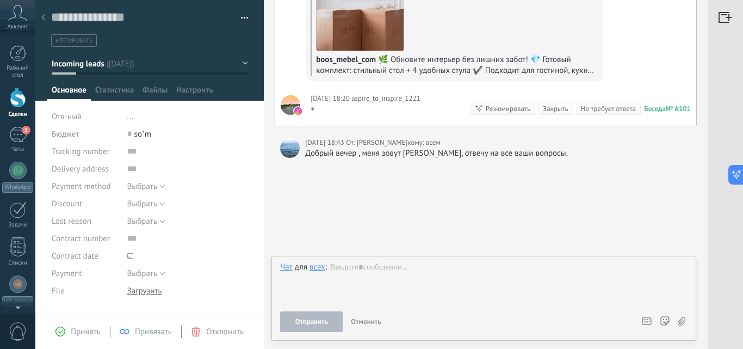
click at [352, 155] on div "Добрый вечер , меня зовут Имона, отвечу на все ваши вопросы." at bounding box center [498, 153] width 386 height 11
drag, startPoint x: 423, startPoint y: 156, endPoint x: 466, endPoint y: 142, distance: 45.6
click at [439, 151] on div "Добрый вечер , меня зовут Имона, отвечу на все ваши вопросы." at bounding box center [498, 153] width 386 height 11
drag, startPoint x: 498, startPoint y: 141, endPoint x: 530, endPoint y: 151, distance: 33.6
click at [519, 150] on div "Сегодня 18:43 От: Георгий кому: всем Добрый вечер , меня зовут Имона, отвечу на…" at bounding box center [498, 148] width 386 height 22
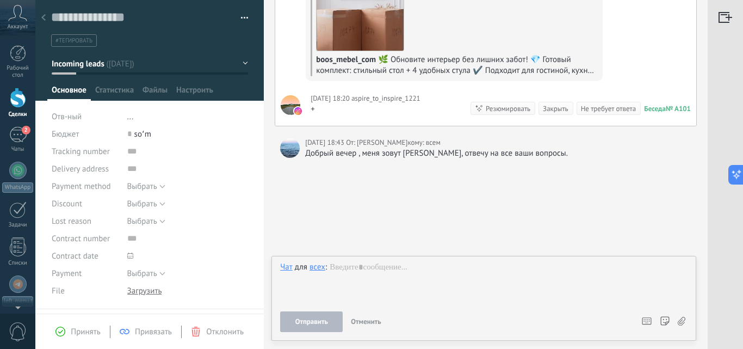
click at [531, 151] on div "Добрый вечер , меня зовут Имона, отвечу на все ваши вопросы." at bounding box center [498, 153] width 386 height 11
click at [448, 150] on div "Добрый вечер , меня зовут Имона, отвечу на все ваши вопросы." at bounding box center [498, 153] width 386 height 11
click at [290, 147] on div at bounding box center [290, 148] width 20 height 20
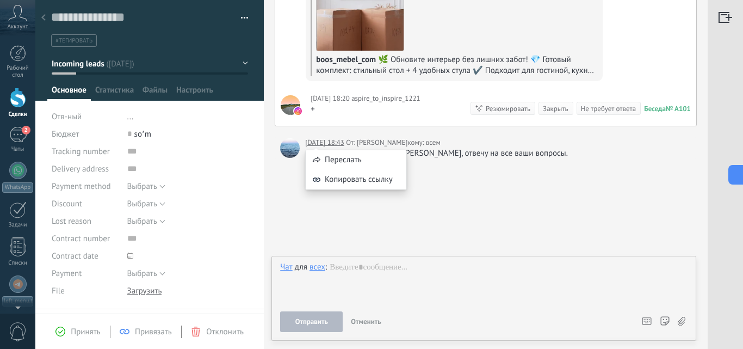
drag, startPoint x: 326, startPoint y: 146, endPoint x: 603, endPoint y: 171, distance: 278.6
click at [603, 171] on div "Искать Поиск и фильтр Загрузить еще Сегодня Сегодня Создание: 2 события Разверн…" at bounding box center [486, 93] width 444 height 511
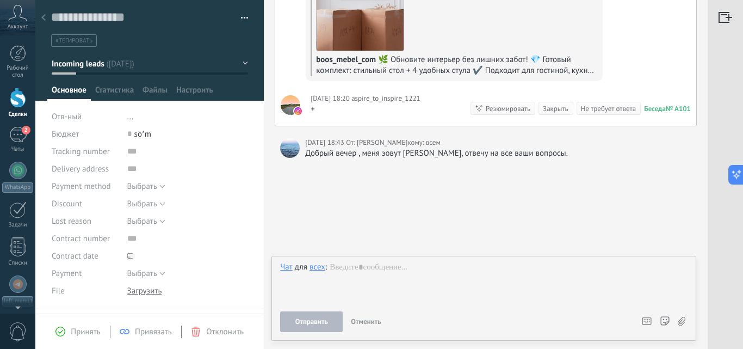
drag, startPoint x: 435, startPoint y: 155, endPoint x: 397, endPoint y: 167, distance: 40.3
click at [397, 167] on div "Искать Поиск и фильтр Загрузить еще Сегодня Сегодня Создание: 2 события Разверн…" at bounding box center [486, 93] width 444 height 511
click at [389, 151] on div "Добрый вечер , меня зовут Имона, отвечу на все ваши вопросы." at bounding box center [498, 153] width 386 height 11
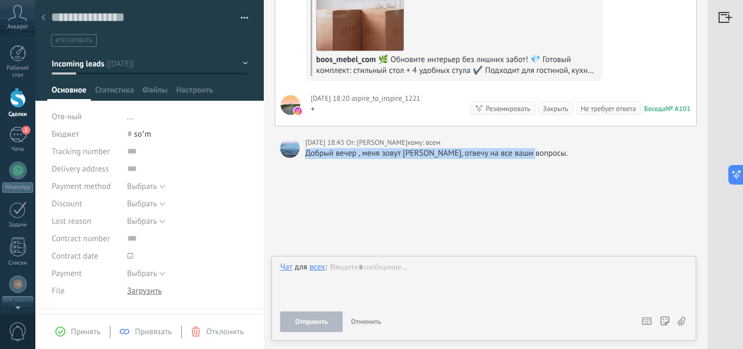
drag, startPoint x: 389, startPoint y: 151, endPoint x: 338, endPoint y: 182, distance: 59.1
click at [338, 182] on div "Искать Поиск и фильтр Загрузить еще Сегодня Сегодня Создание: 2 события Разверн…" at bounding box center [486, 93] width 444 height 511
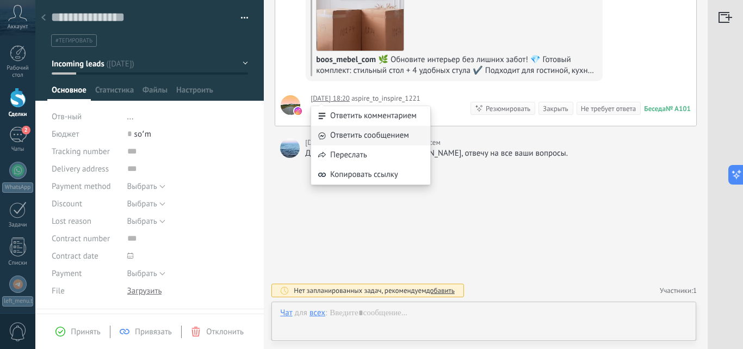
scroll to position [68, 0]
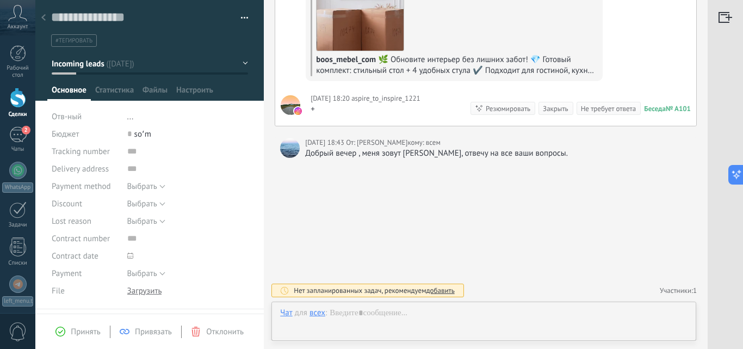
click at [325, 201] on div "Искать Поиск и фильтр Загрузить еще [DATE] [DATE] Создание: 2 события Развернут…" at bounding box center [486, 93] width 444 height 511
drag, startPoint x: 325, startPoint y: 157, endPoint x: 548, endPoint y: 159, distance: 223.1
click at [548, 159] on div "Искать Поиск и фильтр Загрузить еще Сегодня Сегодня Создание: 2 события Разверн…" at bounding box center [486, 93] width 444 height 511
copy div "Добрый вечер , меня зовут Имона, отвечу на все ваши вопросы."
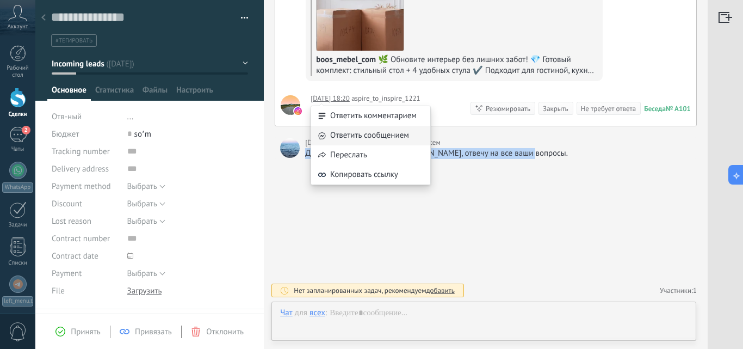
click at [347, 138] on div "Ответить сообщением" at bounding box center [370, 136] width 119 height 20
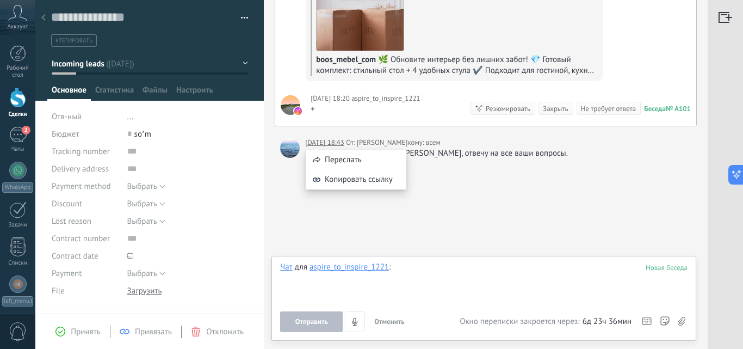
paste div
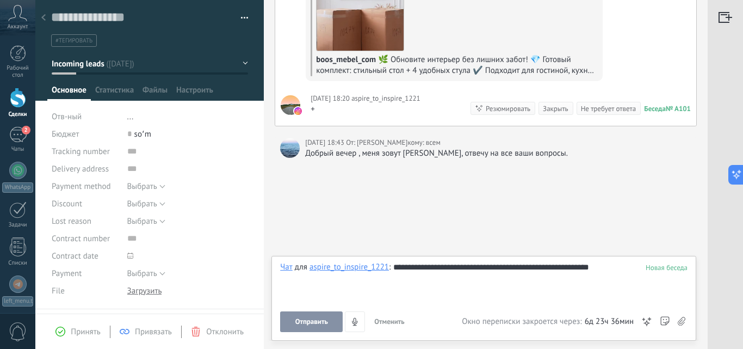
scroll to position [0, 0]
click at [319, 325] on span "Отправить" at bounding box center [311, 322] width 33 height 8
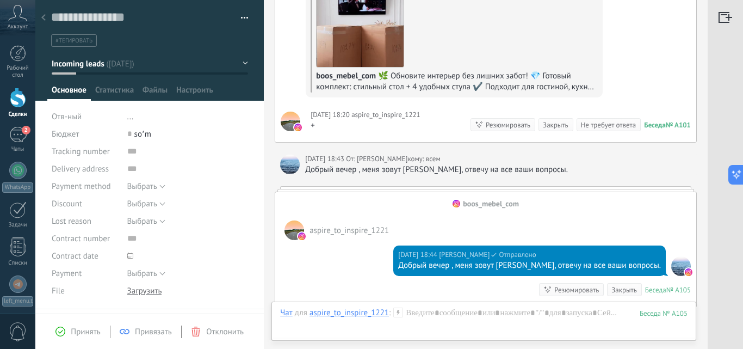
scroll to position [178, 0]
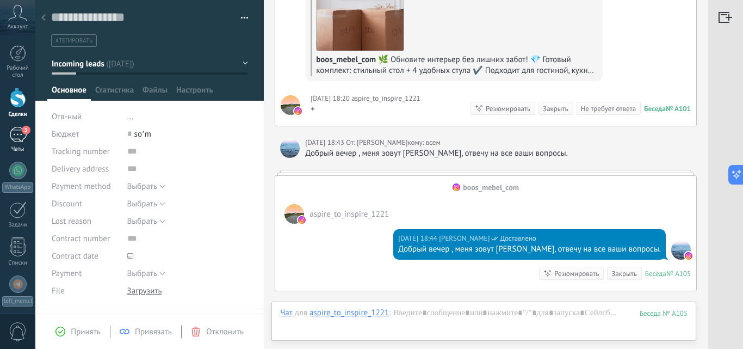
click at [17, 141] on div "3" at bounding box center [17, 135] width 17 height 16
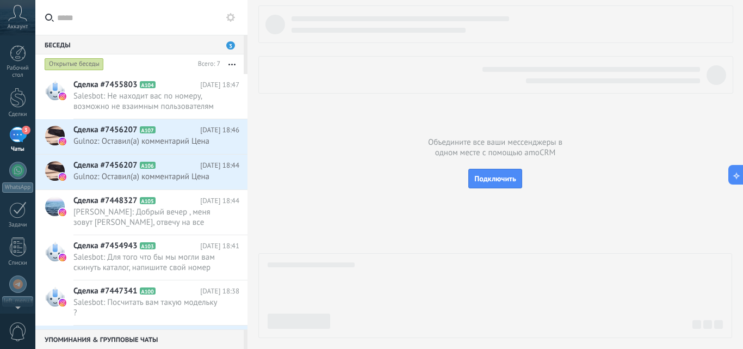
click at [20, 132] on div "3" at bounding box center [17, 135] width 17 height 16
click at [15, 102] on div at bounding box center [18, 98] width 16 height 20
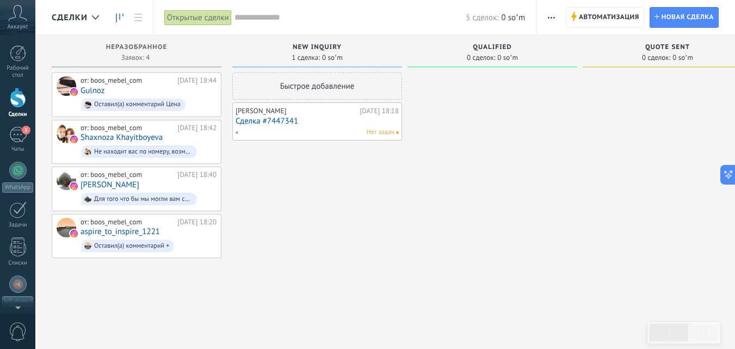
click at [315, 188] on div "Быстрое добавление Anvar Halimov Сегодня 18:18 Сделка #7447341 Нет задач" at bounding box center [317, 175] width 170 height 207
click at [130, 223] on div "от: boos_mebel_com" at bounding box center [127, 222] width 93 height 9
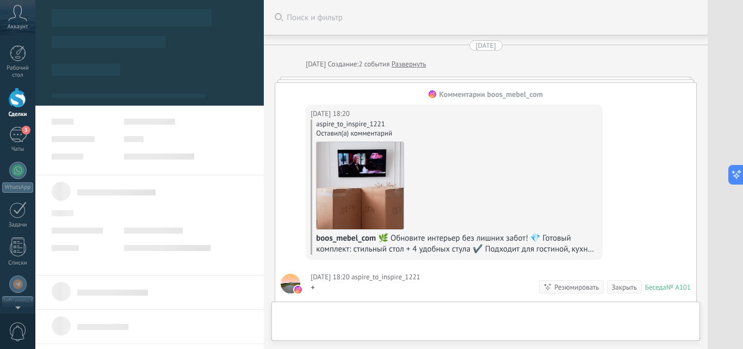
type textarea "**********"
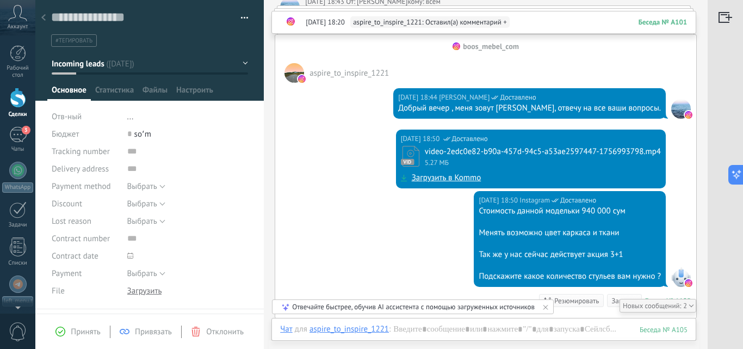
scroll to position [320, 0]
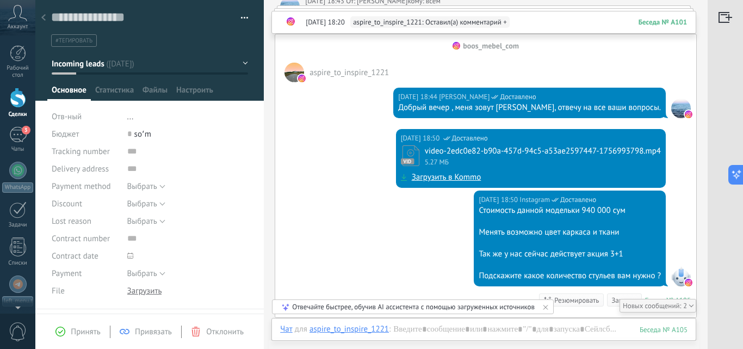
click at [421, 180] on link "Загрузить в Kommo" at bounding box center [447, 177] width 70 height 11
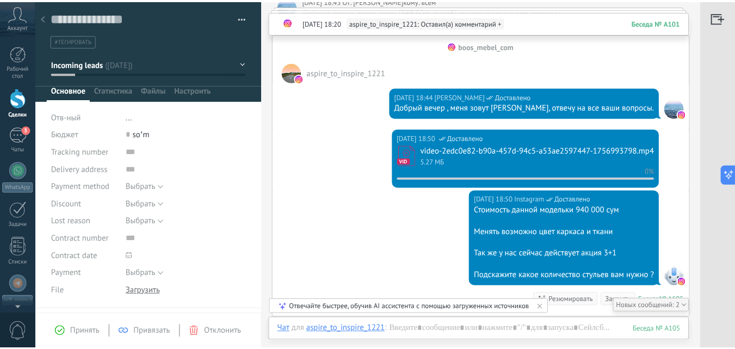
scroll to position [322, 0]
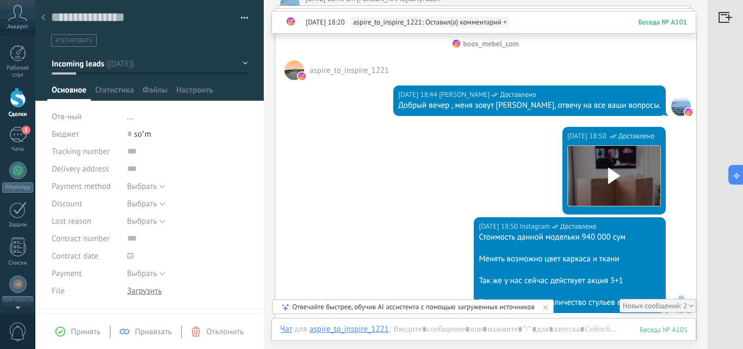
click at [14, 104] on div at bounding box center [18, 98] width 16 height 20
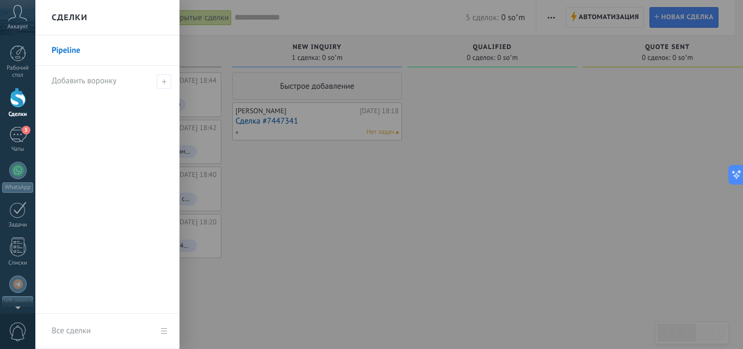
click at [70, 52] on link "Pipeline" at bounding box center [110, 50] width 117 height 30
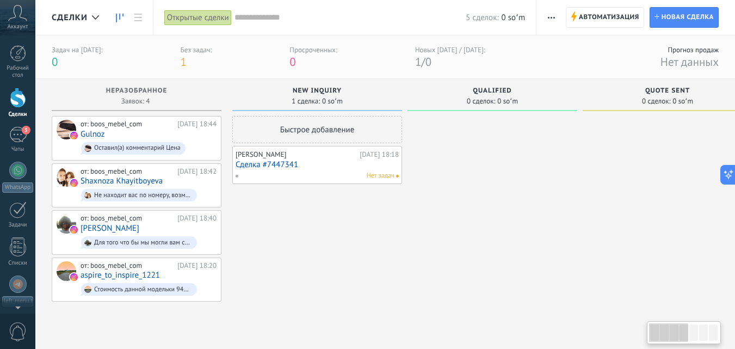
click at [687, 287] on div at bounding box center [668, 219] width 170 height 207
click at [691, 338] on div at bounding box center [693, 332] width 9 height 16
click at [702, 334] on div at bounding box center [703, 332] width 9 height 16
click at [659, 336] on div at bounding box center [668, 332] width 39 height 19
drag, startPoint x: 673, startPoint y: 329, endPoint x: 651, endPoint y: 301, distance: 35.7
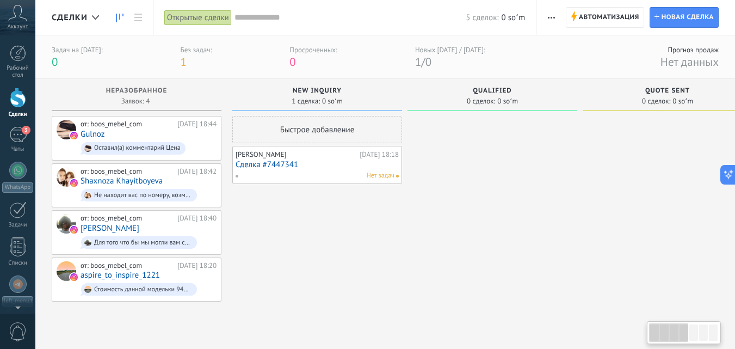
click at [651, 301] on body ".abccls-1,.abccls-2{fill-rule:evenodd}.abccls-2{fill:#fff} .abfcls-1{fill:none}…" at bounding box center [367, 174] width 735 height 349
click at [663, 329] on div at bounding box center [668, 332] width 39 height 19
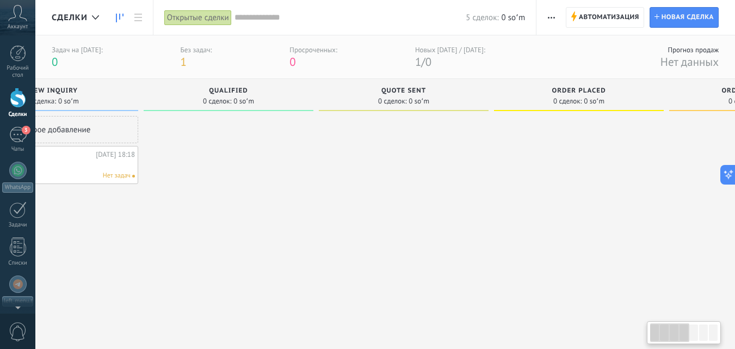
drag, startPoint x: 686, startPoint y: 331, endPoint x: 708, endPoint y: 329, distance: 22.4
click at [689, 326] on div at bounding box center [669, 332] width 39 height 19
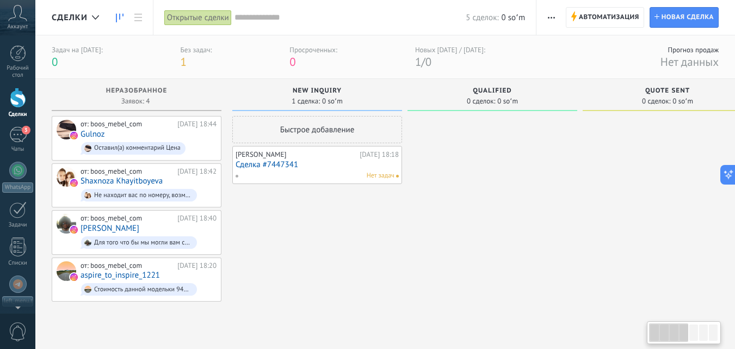
drag, startPoint x: 695, startPoint y: 332, endPoint x: 654, endPoint y: 341, distance: 42.7
click at [654, 341] on div at bounding box center [668, 332] width 39 height 19
click at [321, 90] on span "New inquiry" at bounding box center [317, 91] width 49 height 8
click at [303, 104] on span "1 сделка:" at bounding box center [306, 101] width 28 height 7
click at [309, 96] on div "New inquiry" at bounding box center [317, 91] width 159 height 9
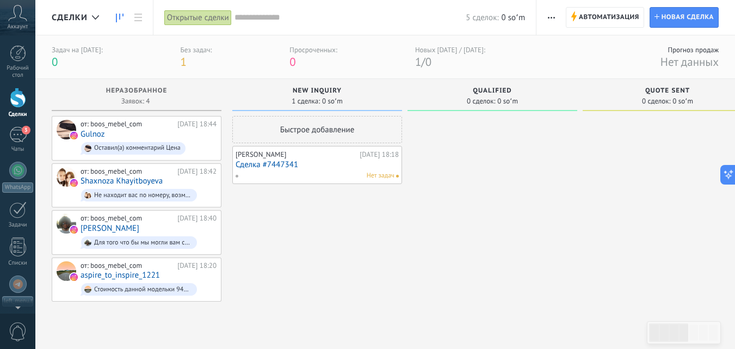
click at [310, 100] on span "1 сделка:" at bounding box center [306, 101] width 28 height 7
click at [310, 94] on span "New inquiry" at bounding box center [317, 91] width 49 height 8
click at [310, 95] on div "New inquiry" at bounding box center [317, 91] width 159 height 9
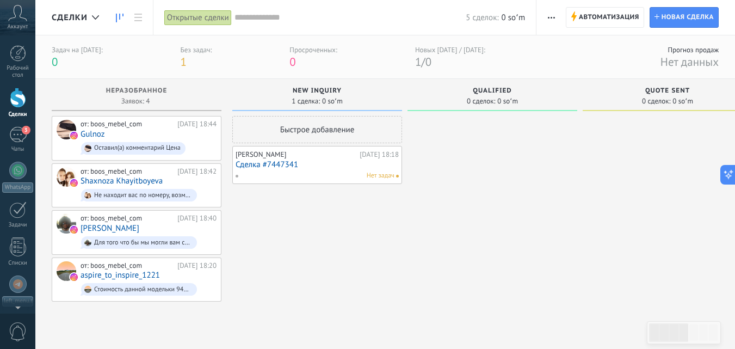
click at [310, 95] on div "New inquiry" at bounding box center [317, 91] width 159 height 9
click at [311, 92] on span "New inquiry" at bounding box center [317, 91] width 49 height 8
click at [326, 98] on span "0 soʻm" at bounding box center [332, 101] width 21 height 7
click at [483, 94] on span "Qualified" at bounding box center [492, 91] width 39 height 8
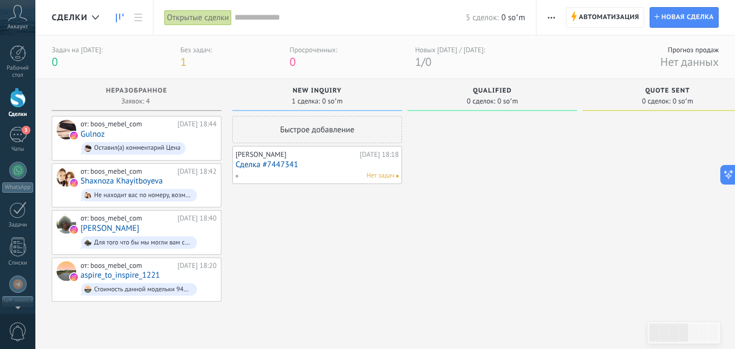
click at [490, 85] on div "Qualified 0 сделок: 0 soʻm" at bounding box center [493, 95] width 170 height 32
drag, startPoint x: 492, startPoint y: 90, endPoint x: 441, endPoint y: 154, distance: 82.0
click at [441, 154] on div at bounding box center [493, 219] width 170 height 207
click at [116, 17] on use at bounding box center [120, 18] width 8 height 9
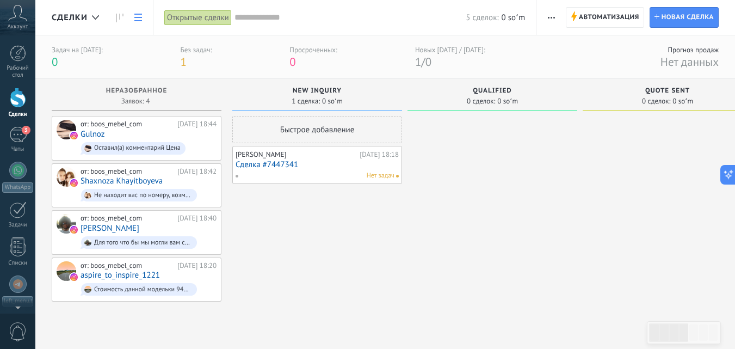
click at [138, 14] on use at bounding box center [138, 18] width 8 height 8
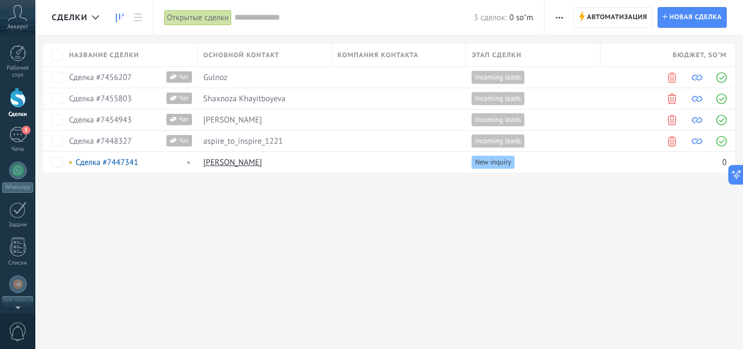
click at [117, 16] on icon at bounding box center [120, 18] width 8 height 9
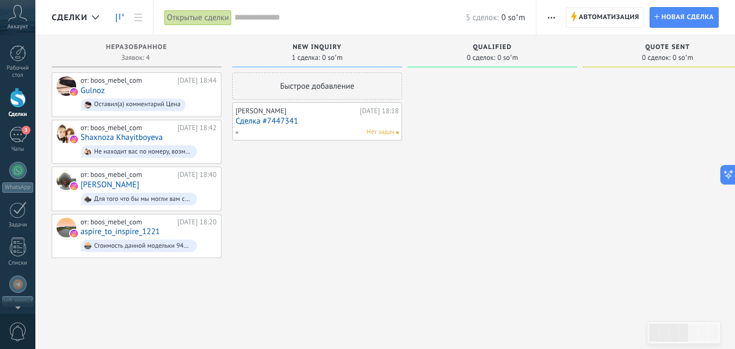
click at [93, 20] on div at bounding box center [96, 17] width 18 height 21
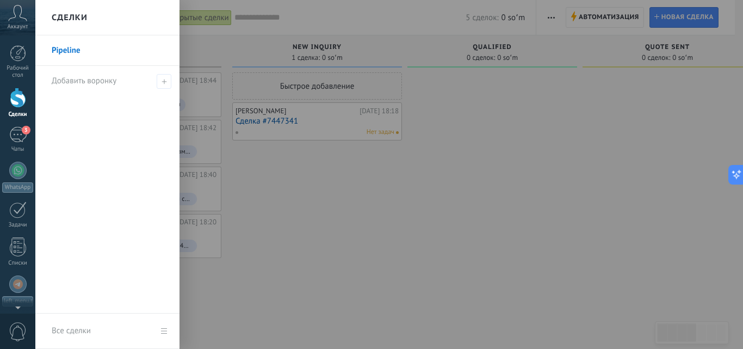
click at [307, 189] on div at bounding box center [406, 174] width 743 height 349
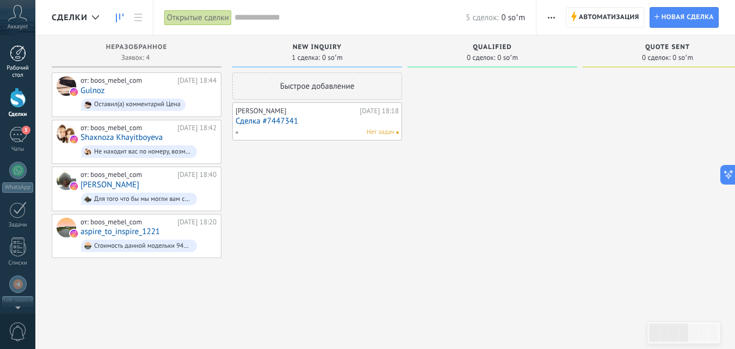
click at [10, 53] on div at bounding box center [18, 53] width 16 height 16
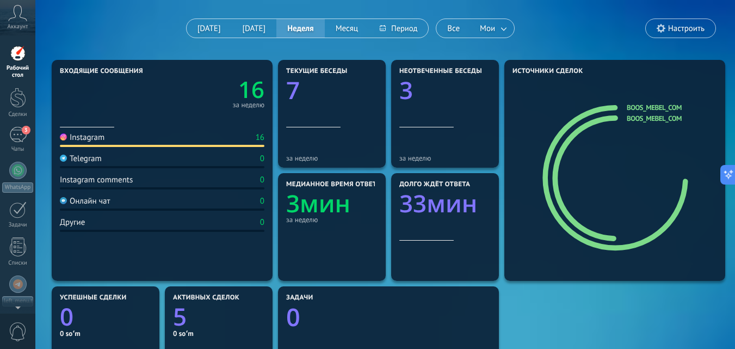
scroll to position [109, 0]
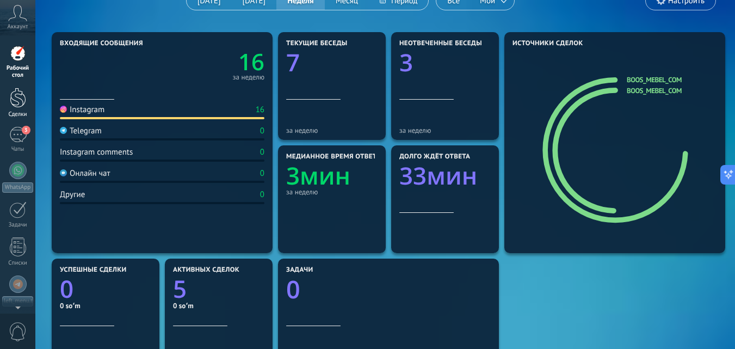
click at [14, 102] on div at bounding box center [18, 98] width 16 height 20
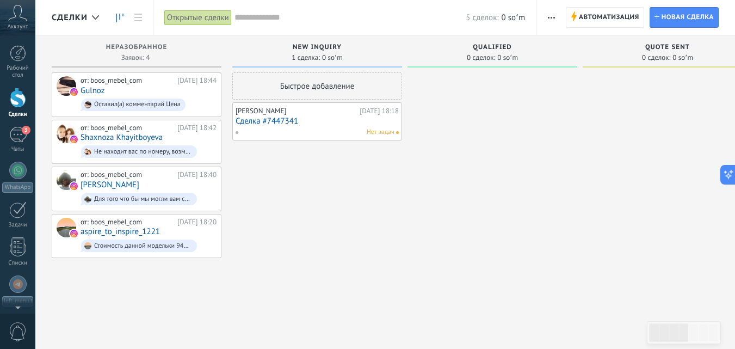
click at [15, 13] on icon at bounding box center [17, 13] width 19 height 16
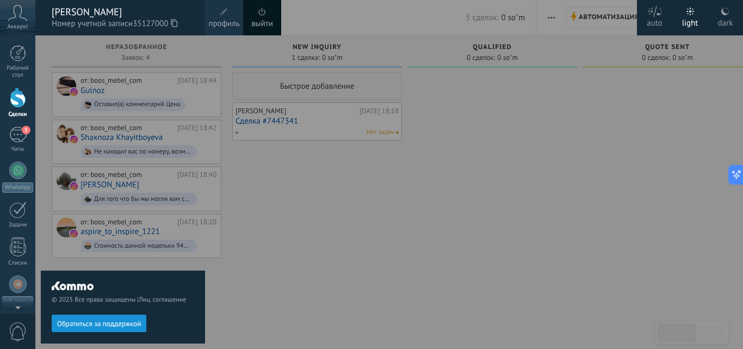
click at [366, 155] on div at bounding box center [406, 174] width 743 height 349
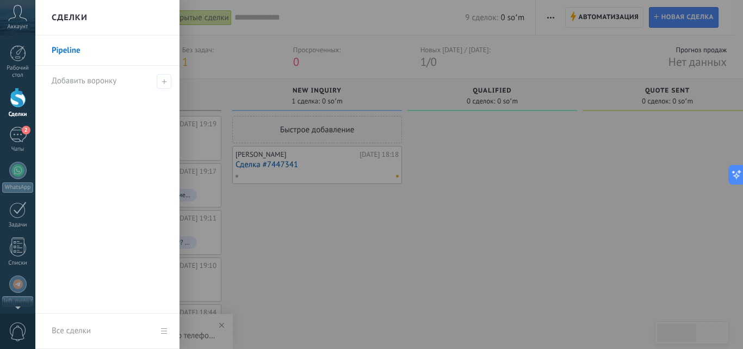
click at [489, 230] on div at bounding box center [406, 174] width 743 height 349
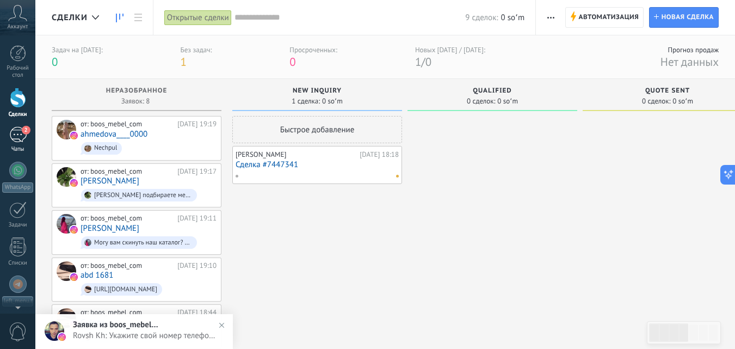
click at [24, 131] on span "2" at bounding box center [26, 130] width 9 height 9
